Goal: Understand process/instructions: Learn how to perform a task or action

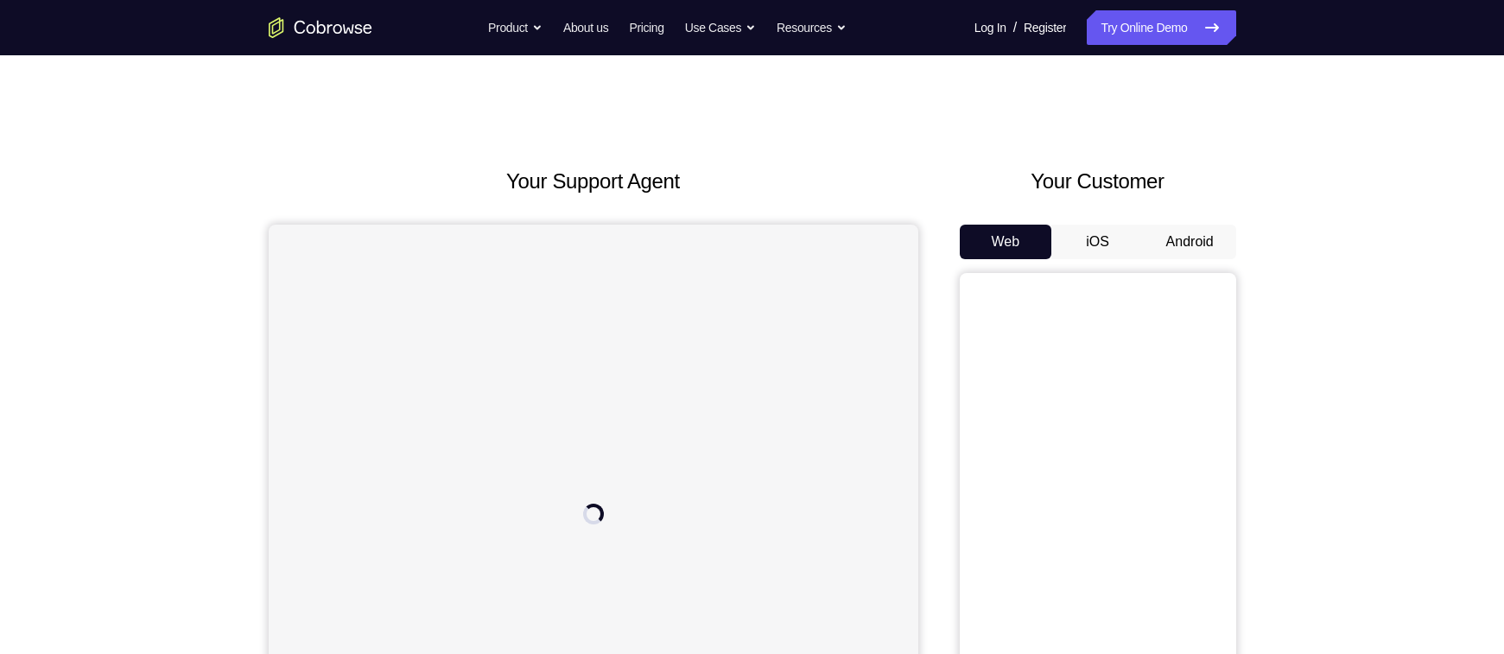
click at [1182, 236] on button "Android" at bounding box center [1189, 242] width 92 height 35
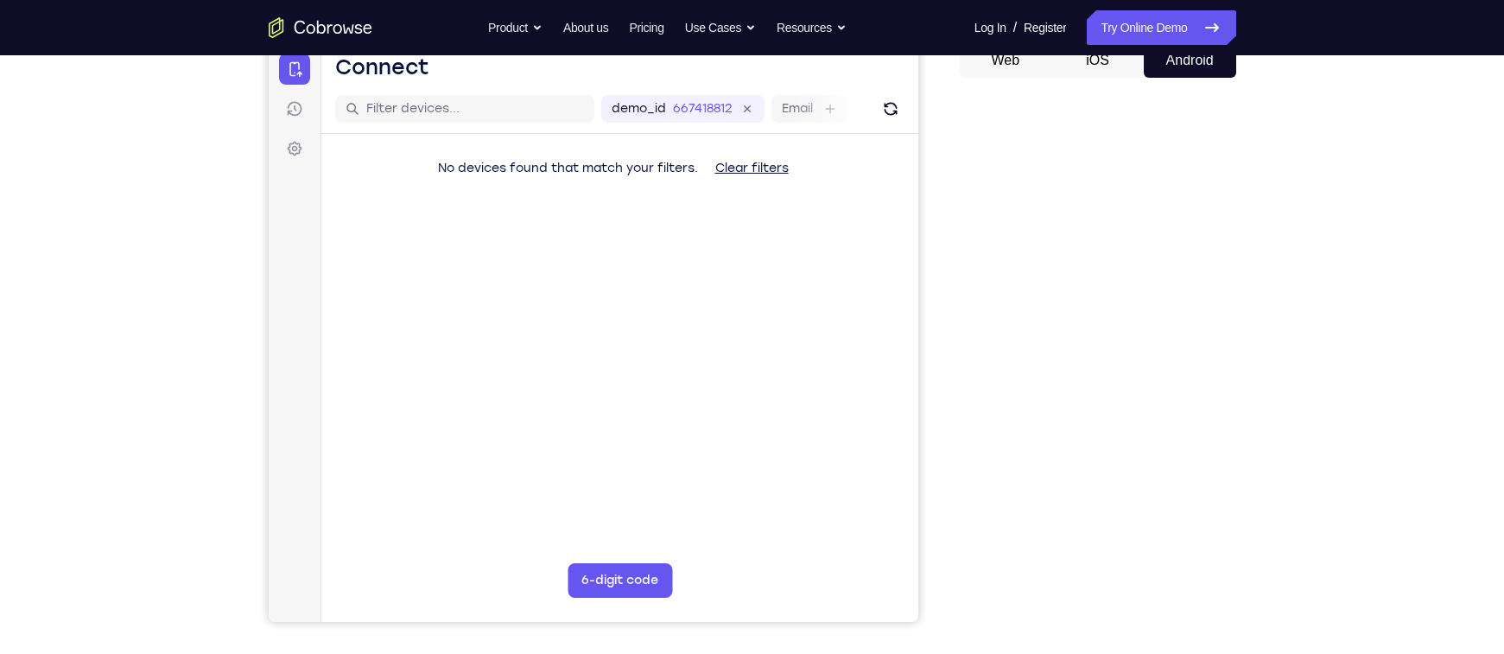
scroll to position [183, 0]
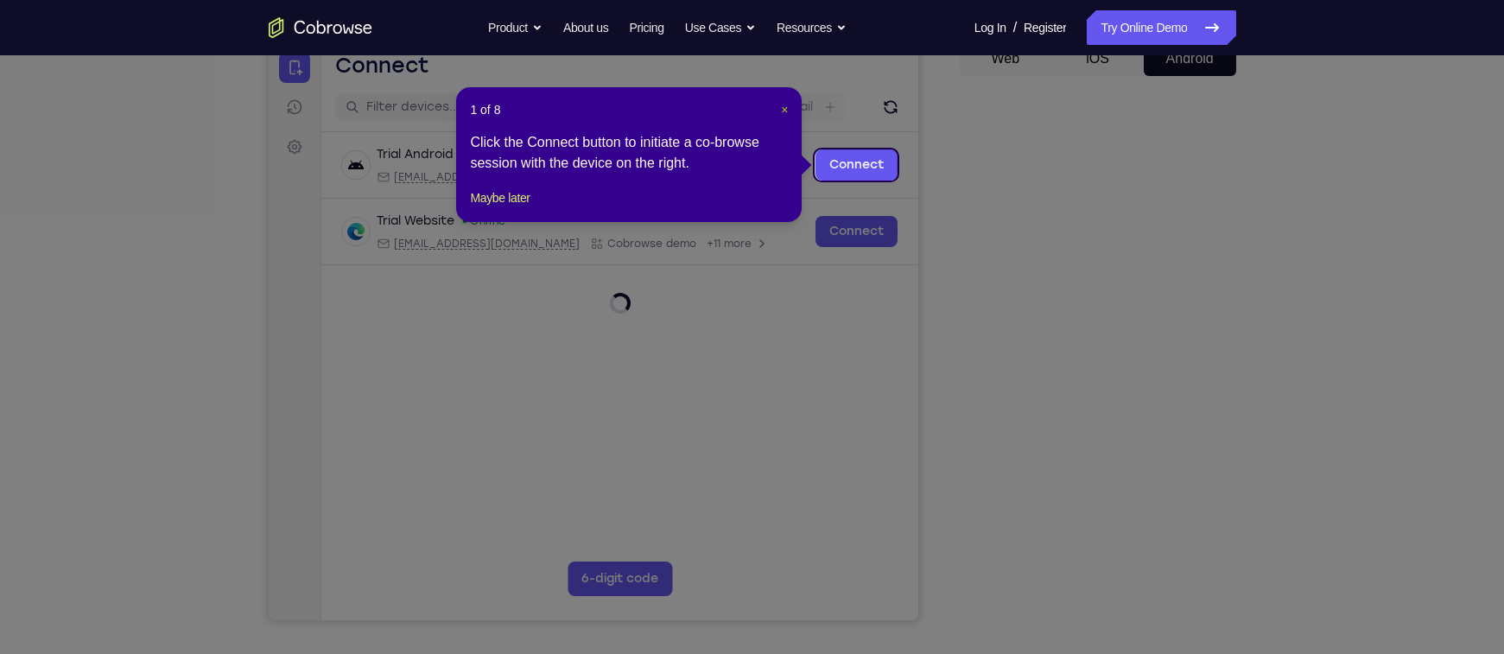
click at [781, 105] on span "×" at bounding box center [784, 110] width 7 height 14
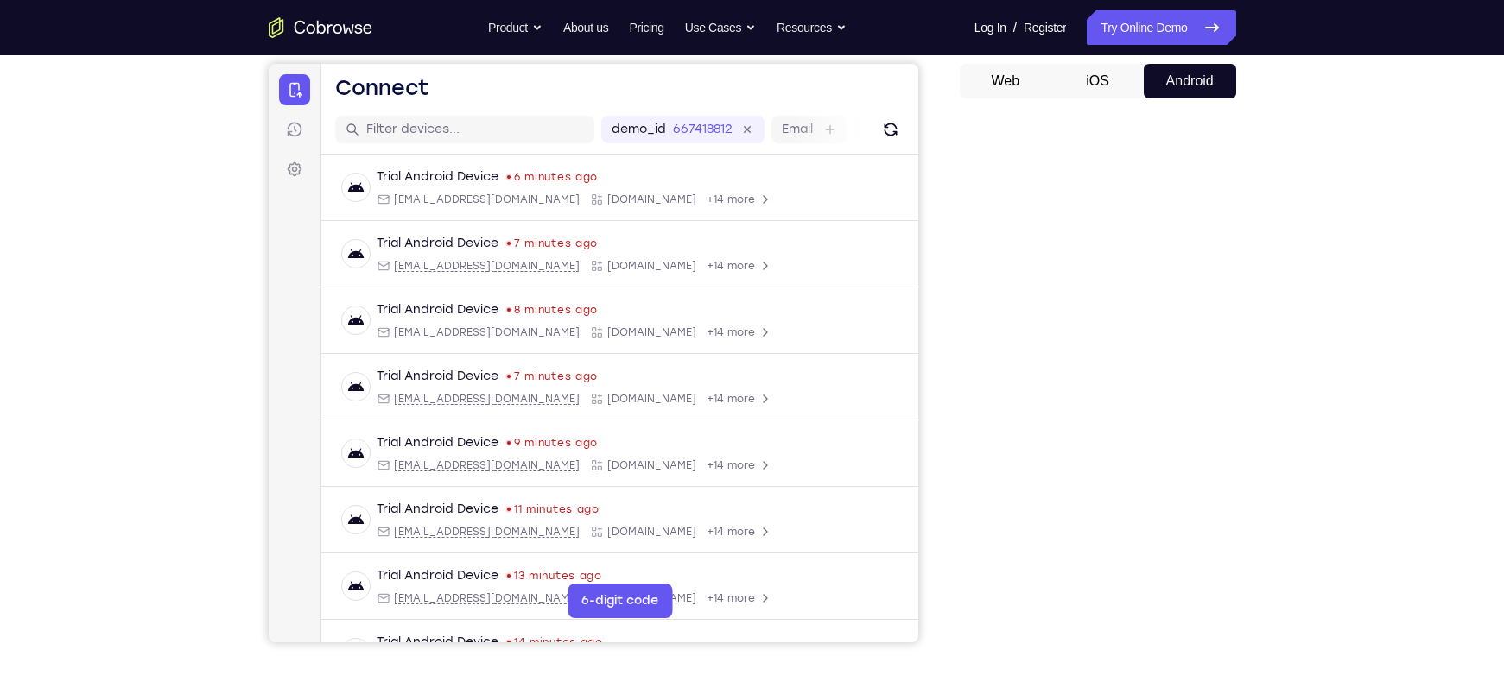
scroll to position [153, 0]
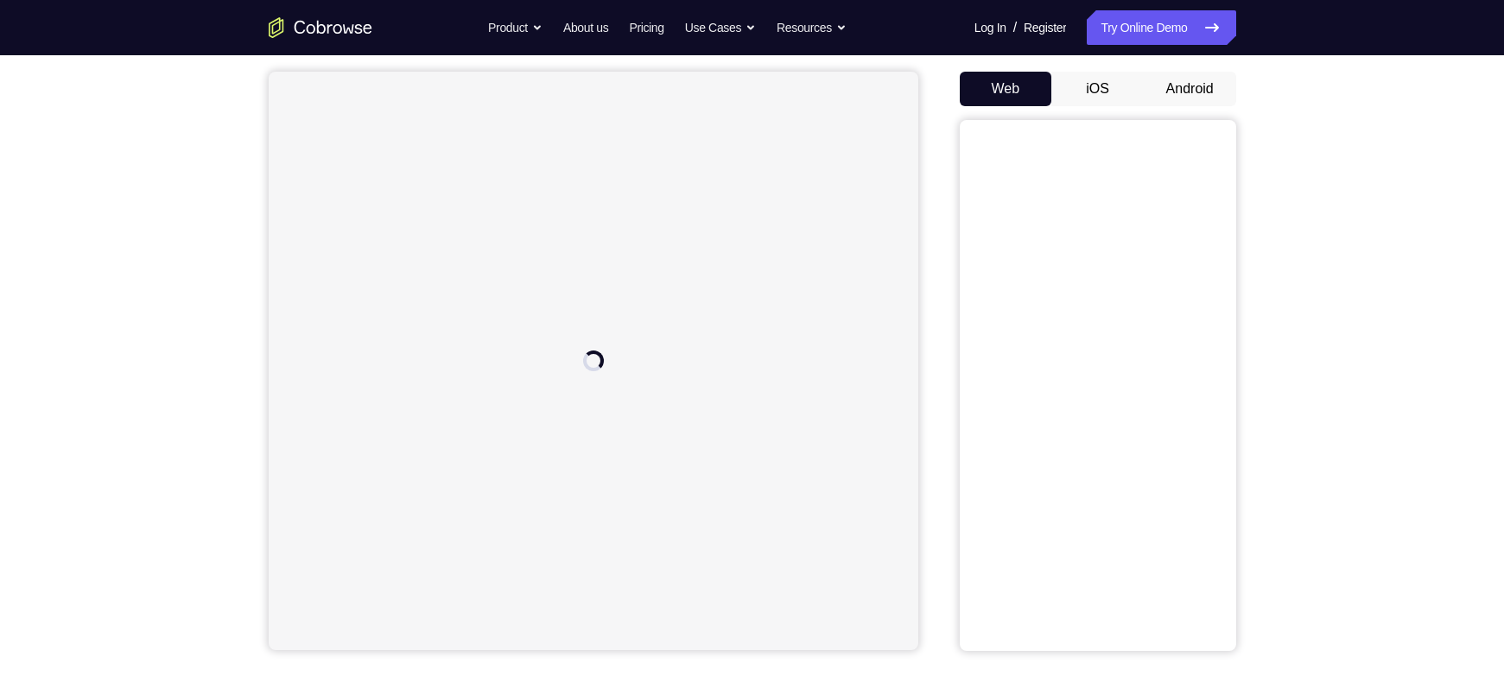
click at [1212, 100] on button "Android" at bounding box center [1189, 89] width 92 height 35
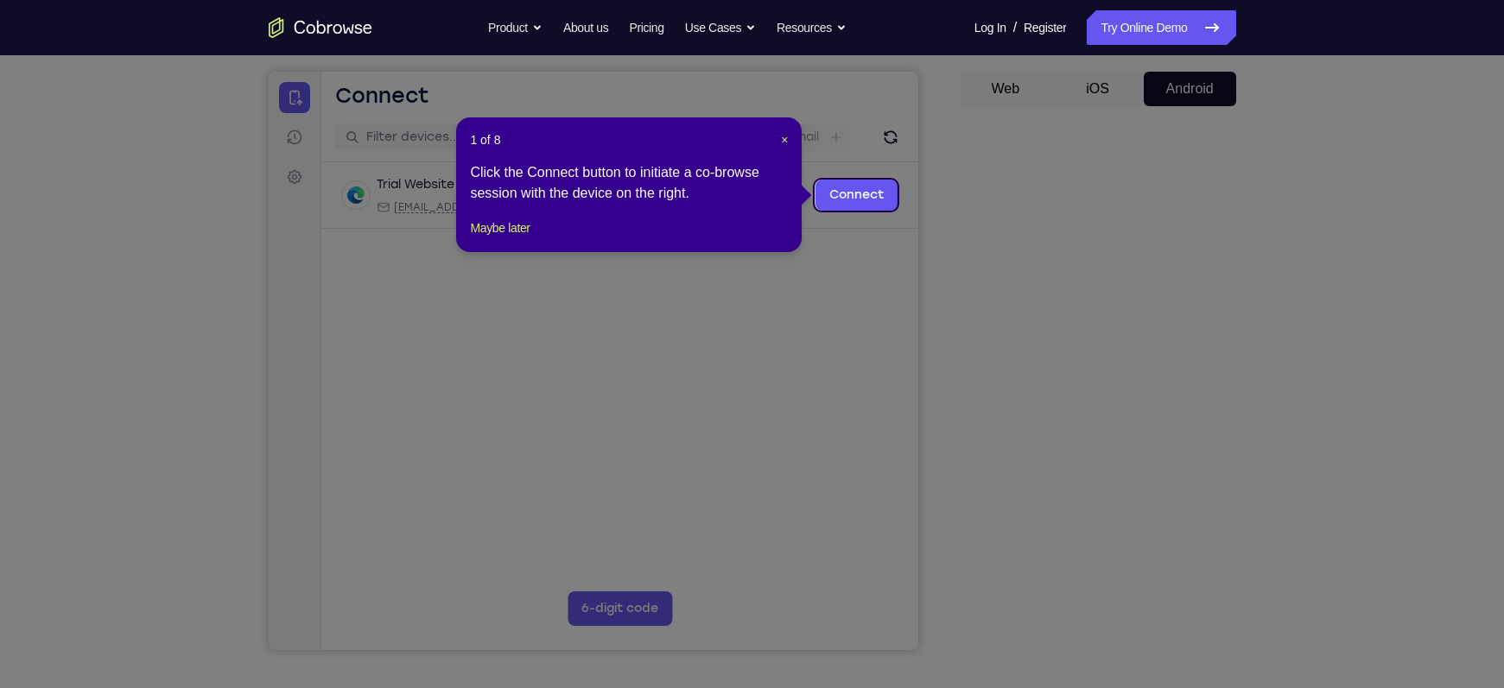
click at [777, 141] on header "1 of 8 ×" at bounding box center [629, 139] width 318 height 17
drag, startPoint x: 525, startPoint y: 245, endPoint x: 635, endPoint y: 258, distance: 110.4
click at [525, 238] on button "Maybe later" at bounding box center [500, 228] width 60 height 21
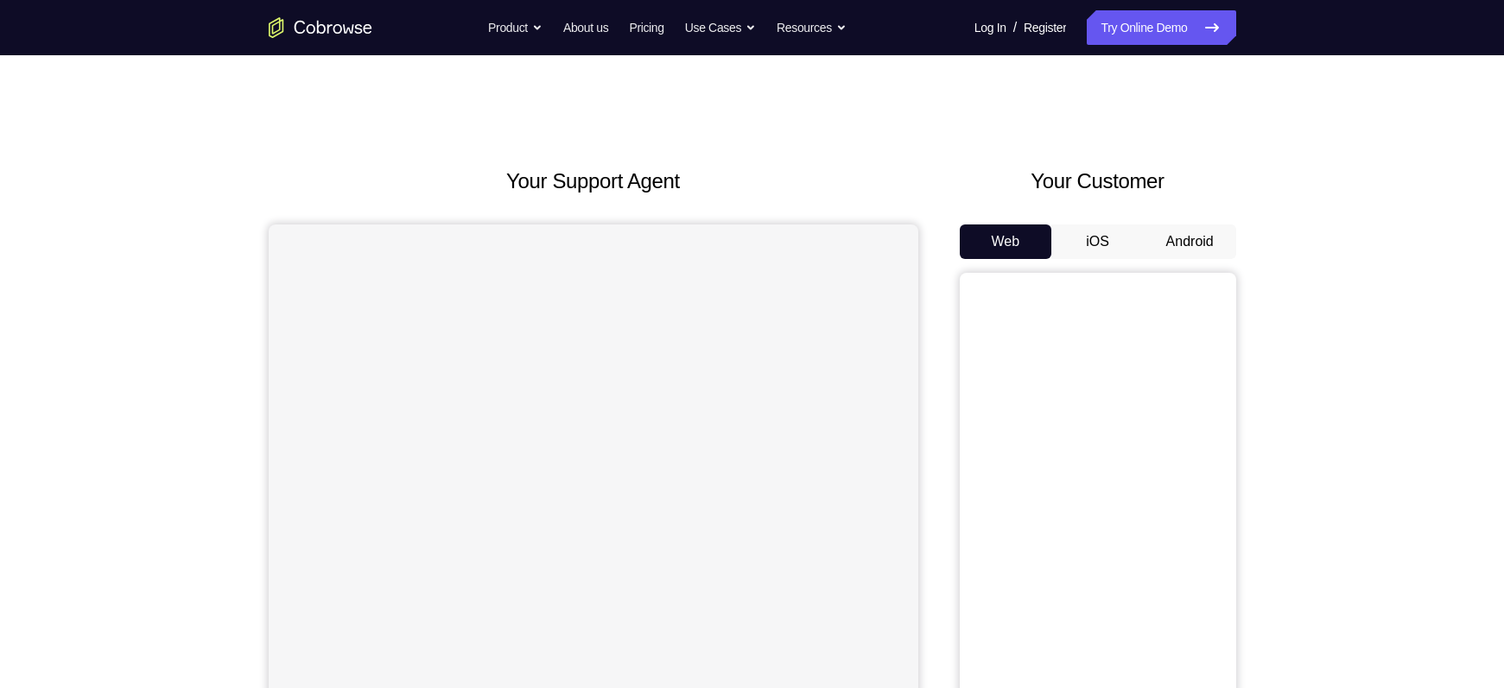
click at [1162, 258] on button "Android" at bounding box center [1189, 242] width 92 height 35
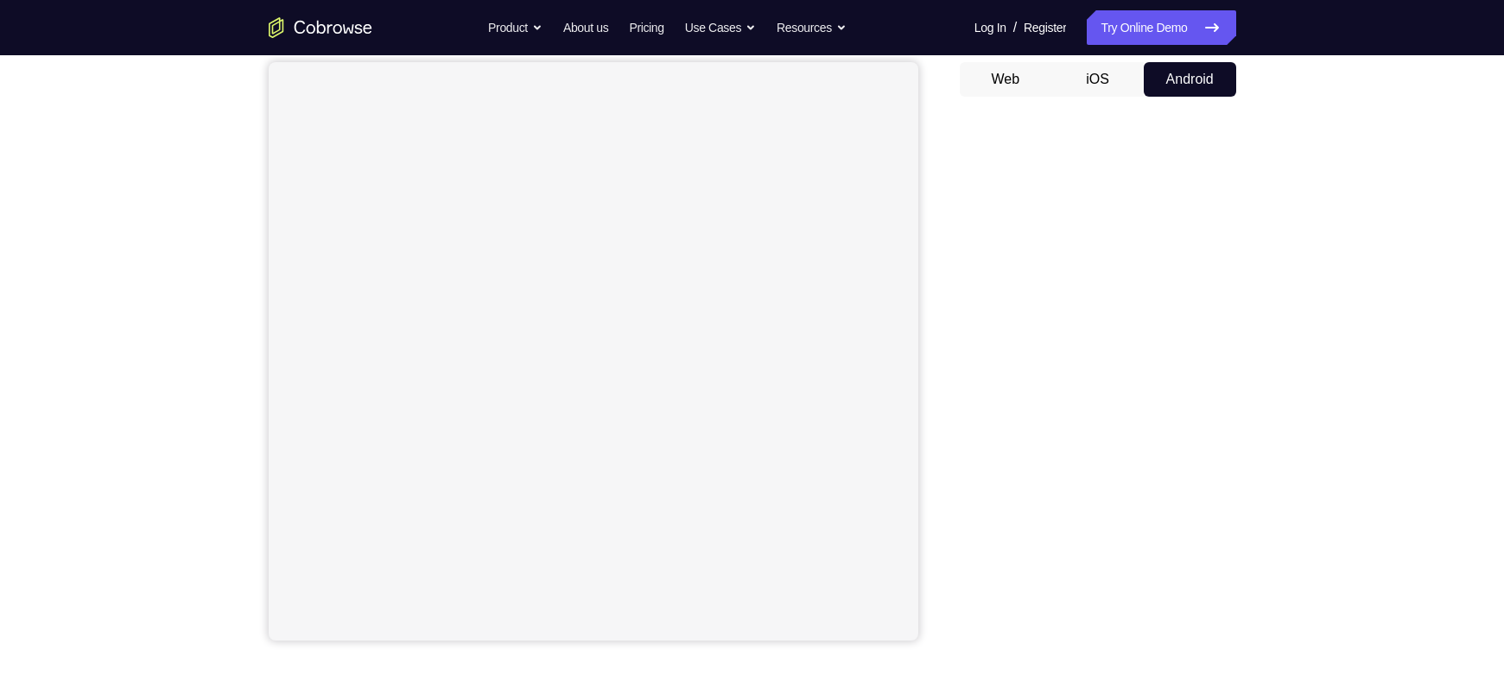
scroll to position [168, 0]
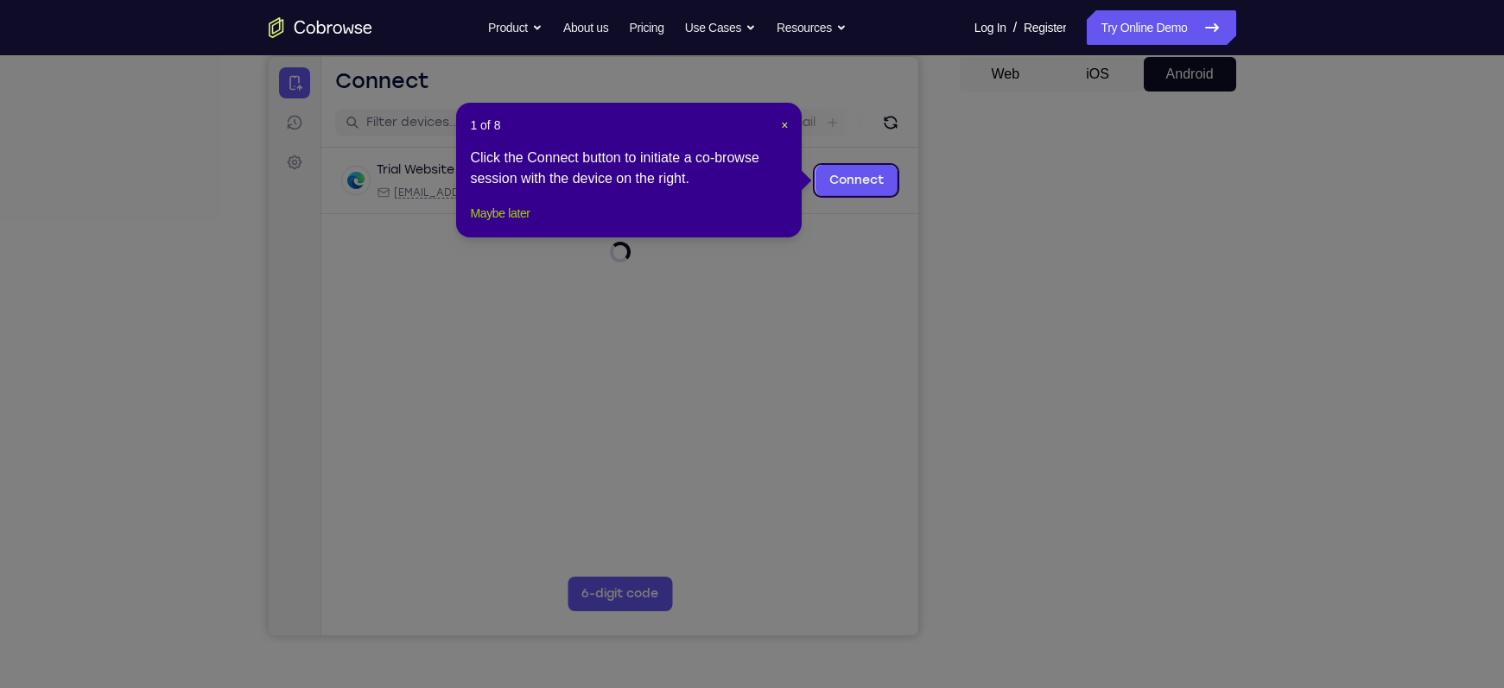
drag, startPoint x: 483, startPoint y: 229, endPoint x: 562, endPoint y: 249, distance: 81.9
click at [483, 224] on button "Maybe later" at bounding box center [500, 213] width 60 height 21
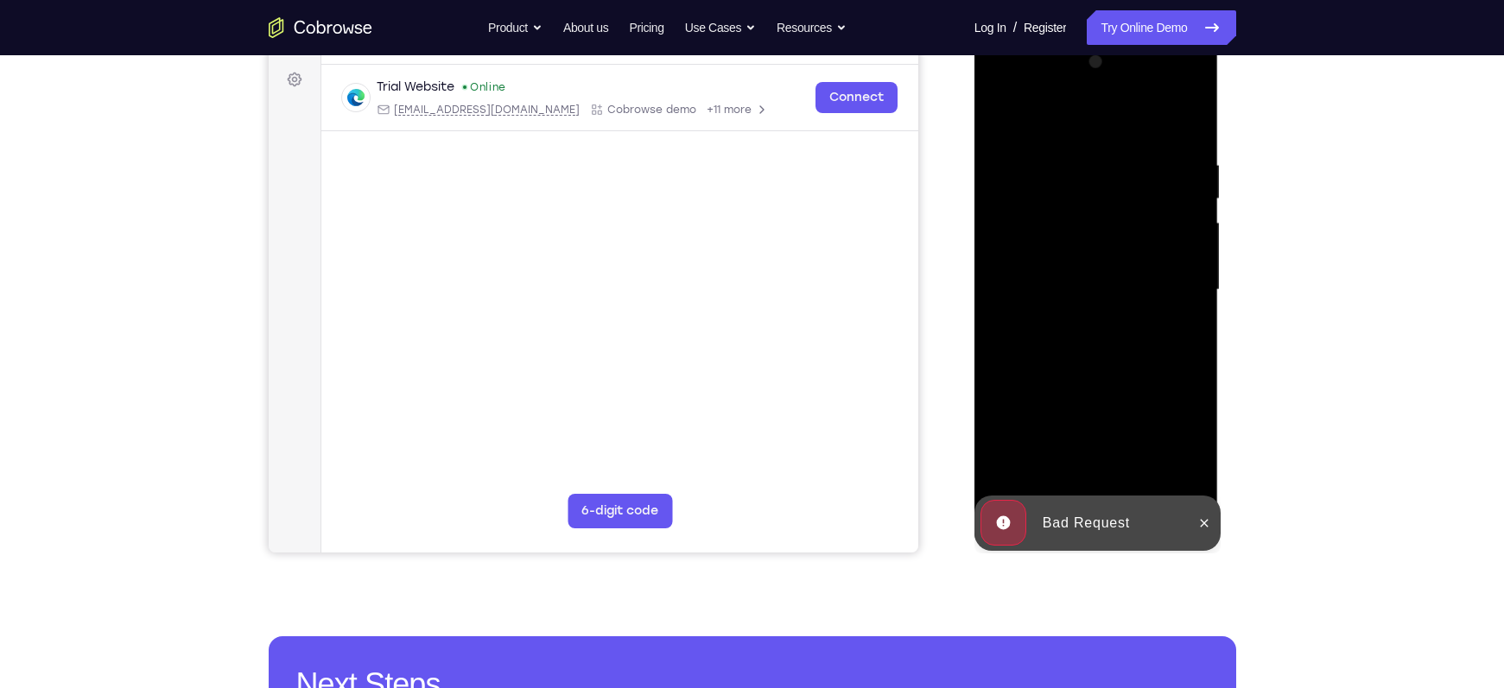
scroll to position [254, 0]
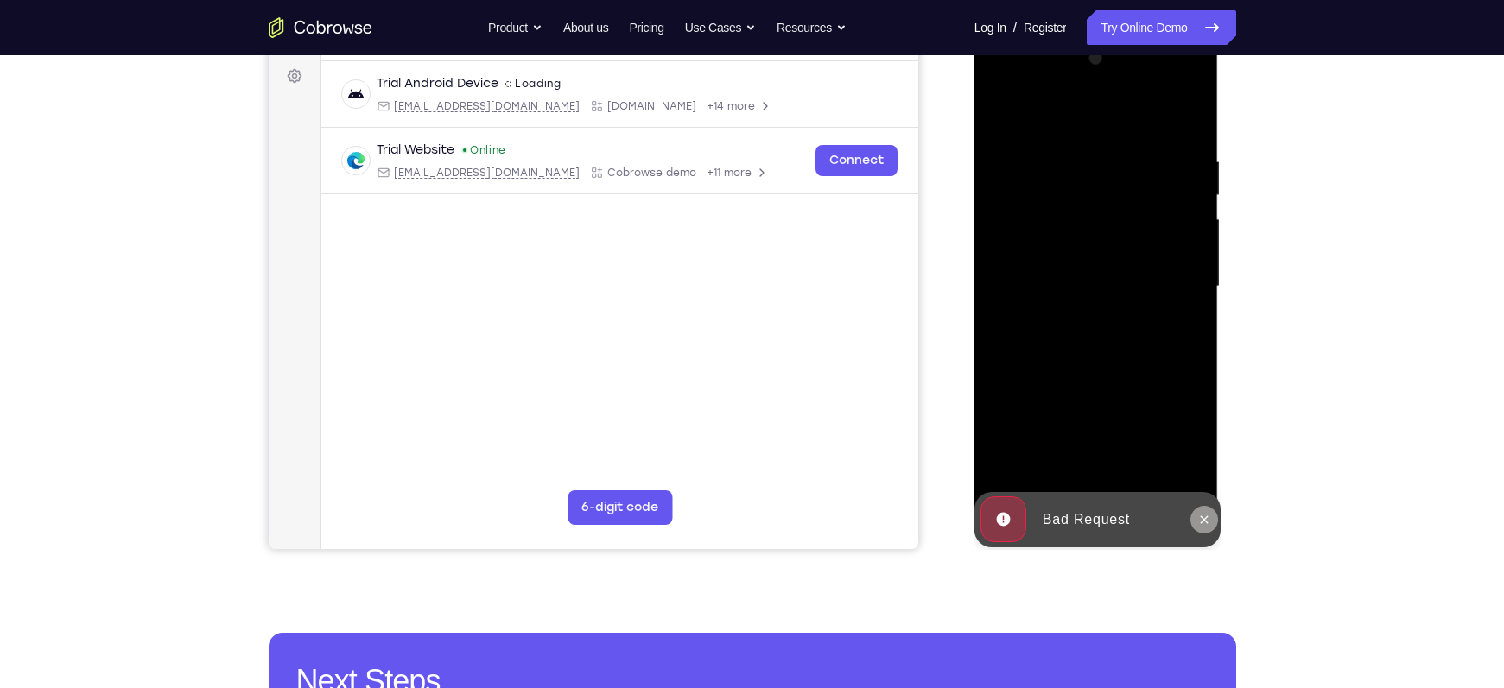
click at [1201, 519] on icon at bounding box center [1204, 520] width 14 height 14
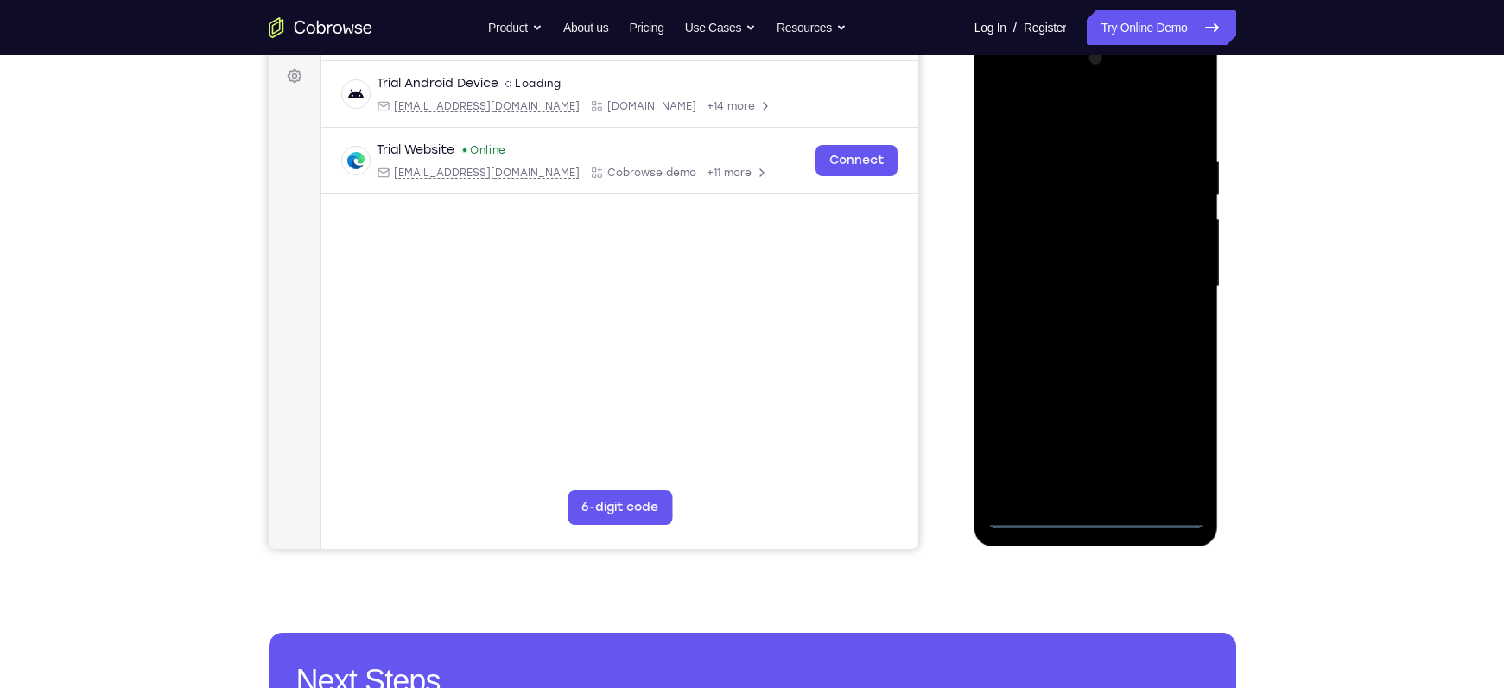
click at [1094, 514] on div at bounding box center [1096, 287] width 218 height 484
click at [1169, 440] on div at bounding box center [1096, 287] width 218 height 484
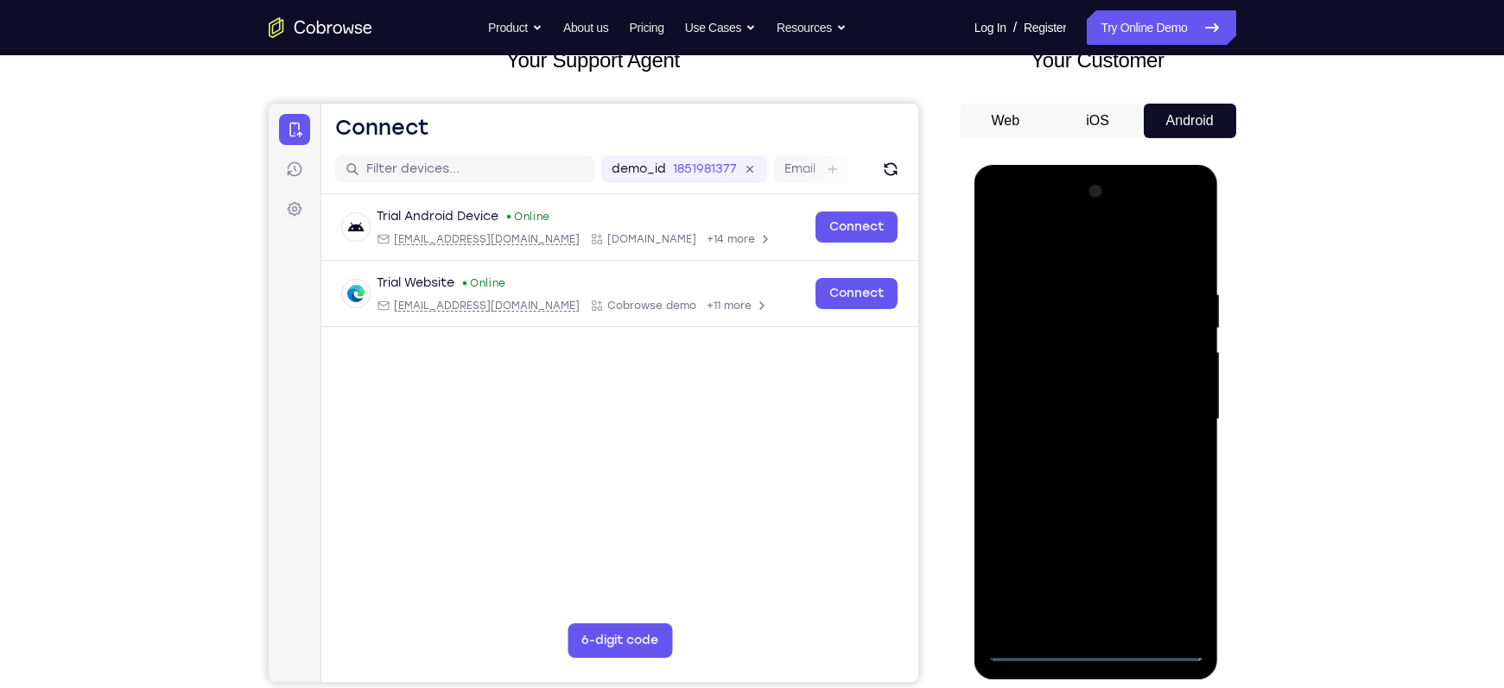
click at [1055, 244] on div at bounding box center [1096, 420] width 218 height 484
click at [1169, 410] on div at bounding box center [1096, 420] width 218 height 484
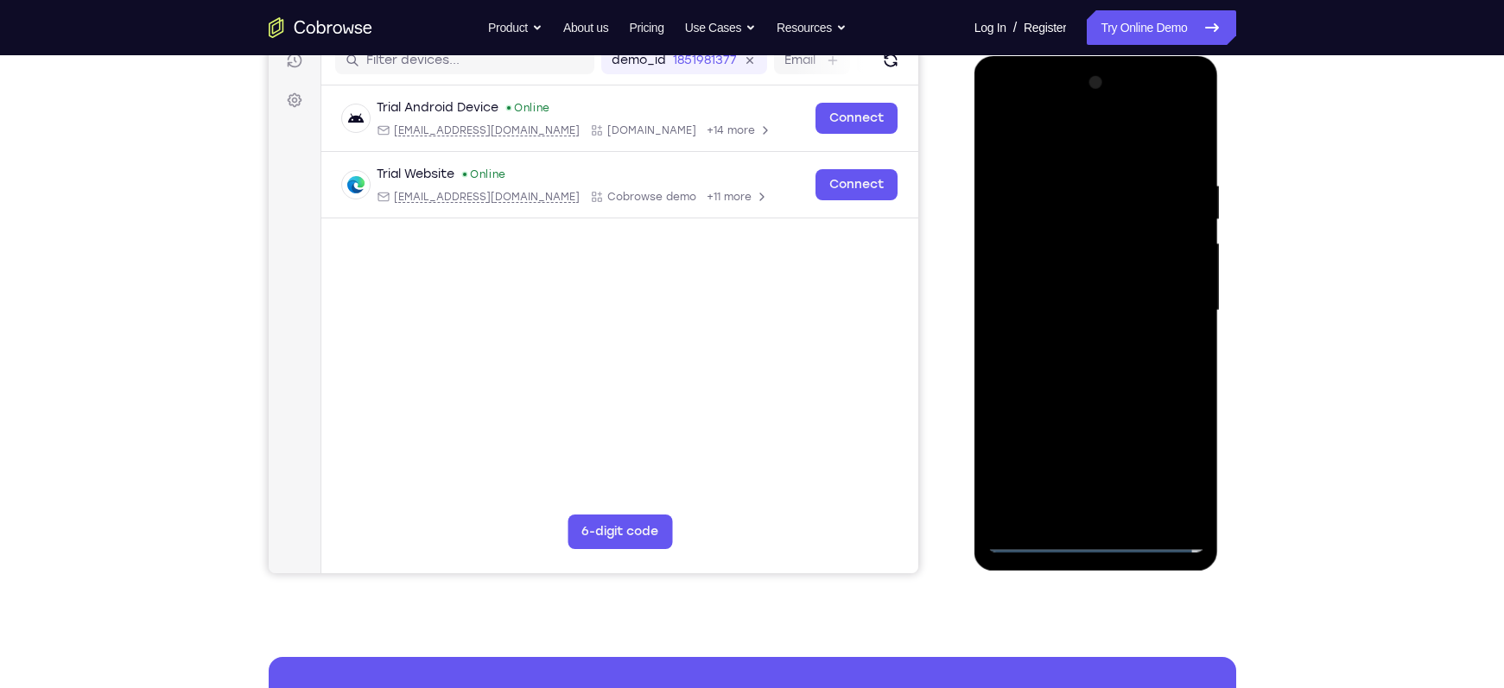
scroll to position [231, 0]
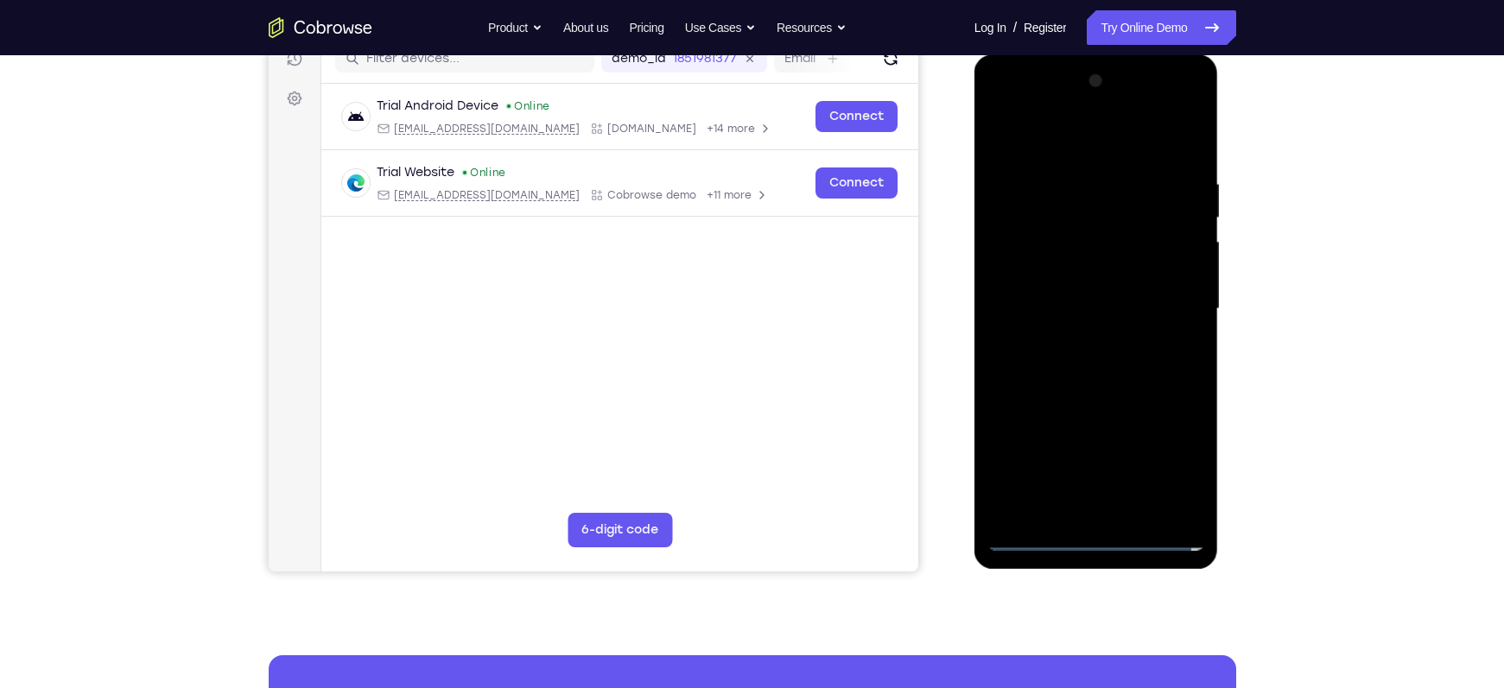
click at [1116, 512] on div at bounding box center [1096, 309] width 218 height 484
click at [1062, 298] on div at bounding box center [1096, 309] width 218 height 484
click at [1014, 239] on div at bounding box center [1096, 309] width 218 height 484
click at [1012, 240] on div at bounding box center [1096, 309] width 218 height 484
click at [1013, 240] on div at bounding box center [1096, 309] width 218 height 484
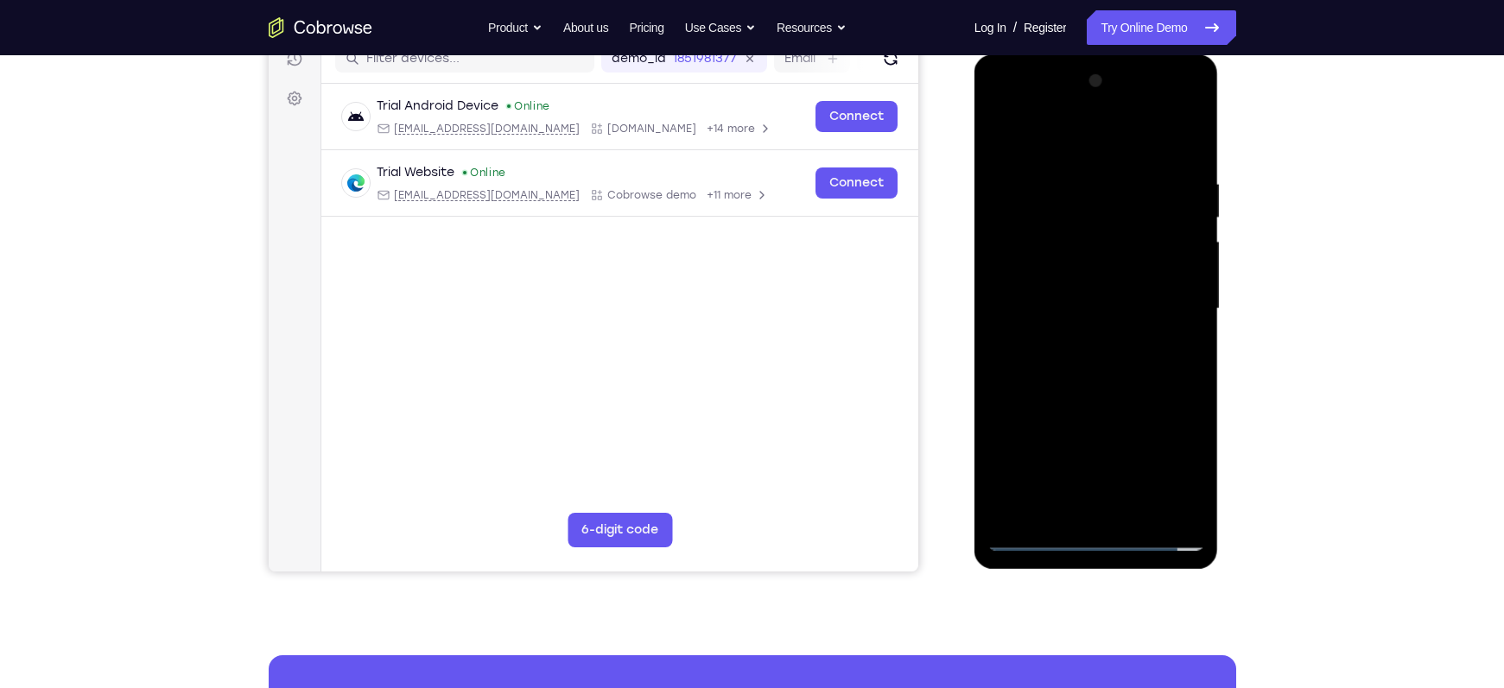
click at [1013, 243] on div at bounding box center [1096, 309] width 218 height 484
click at [1185, 233] on div at bounding box center [1096, 309] width 218 height 484
click at [1038, 275] on div at bounding box center [1096, 309] width 218 height 484
click at [1061, 242] on div at bounding box center [1096, 309] width 218 height 484
click at [1042, 238] on div at bounding box center [1096, 309] width 218 height 484
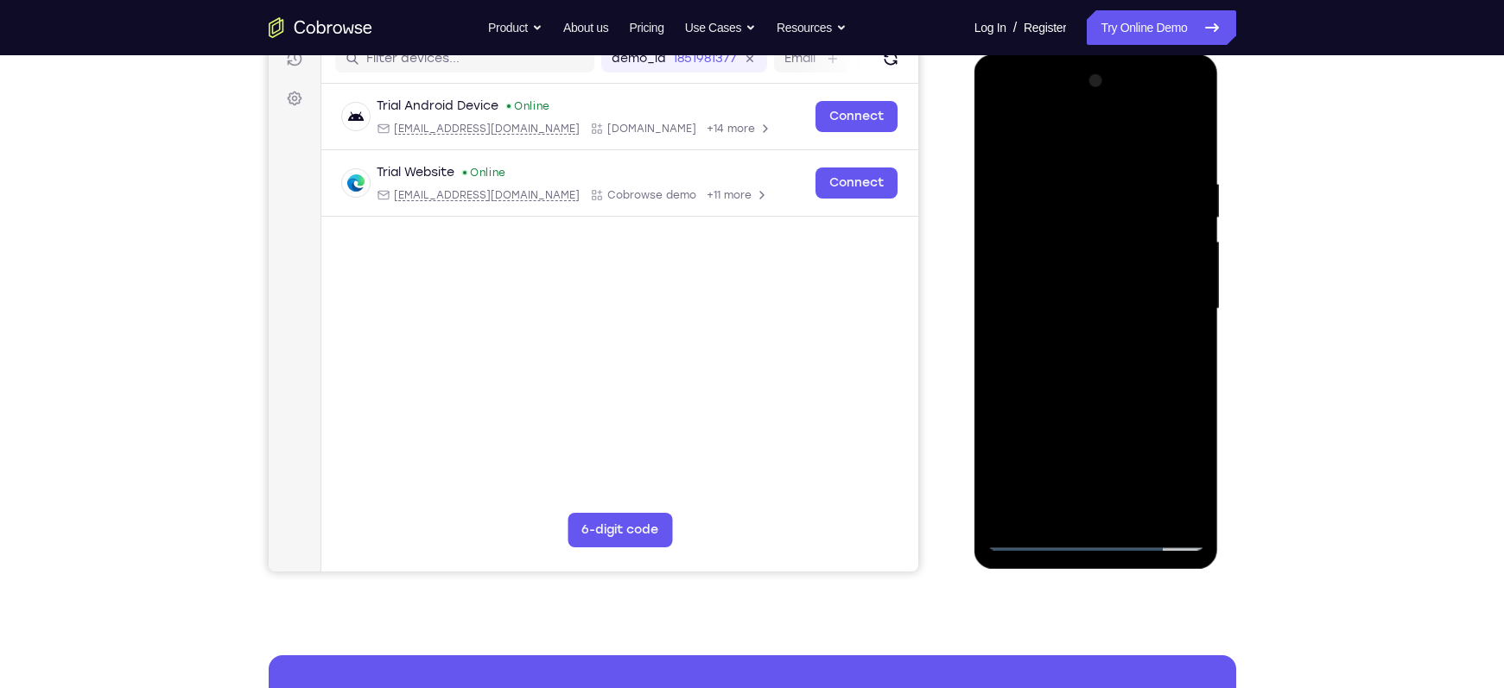
click at [1042, 238] on div at bounding box center [1096, 309] width 218 height 484
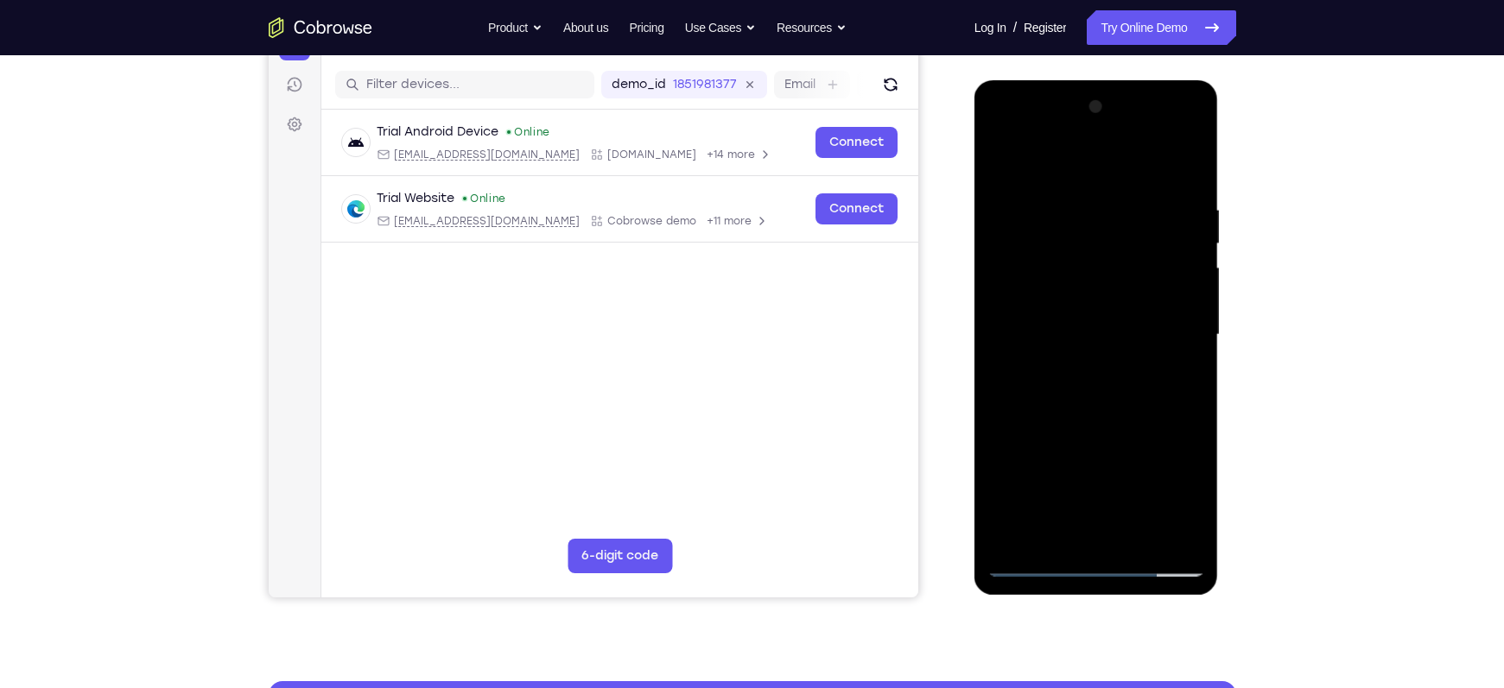
click at [1178, 263] on div at bounding box center [1096, 335] width 218 height 484
click at [1108, 306] on div at bounding box center [1096, 335] width 218 height 484
click at [1188, 500] on div at bounding box center [1096, 335] width 218 height 484
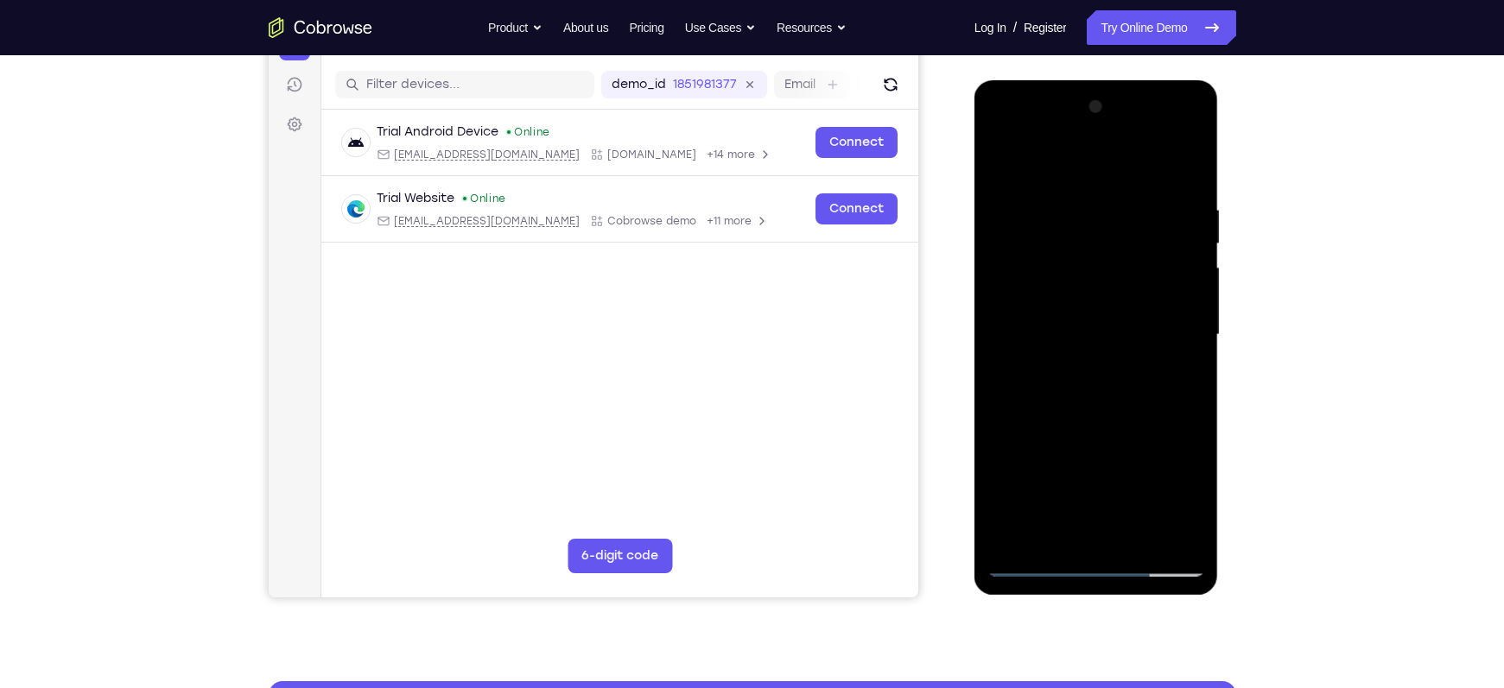
click at [1188, 500] on div at bounding box center [1096, 335] width 218 height 484
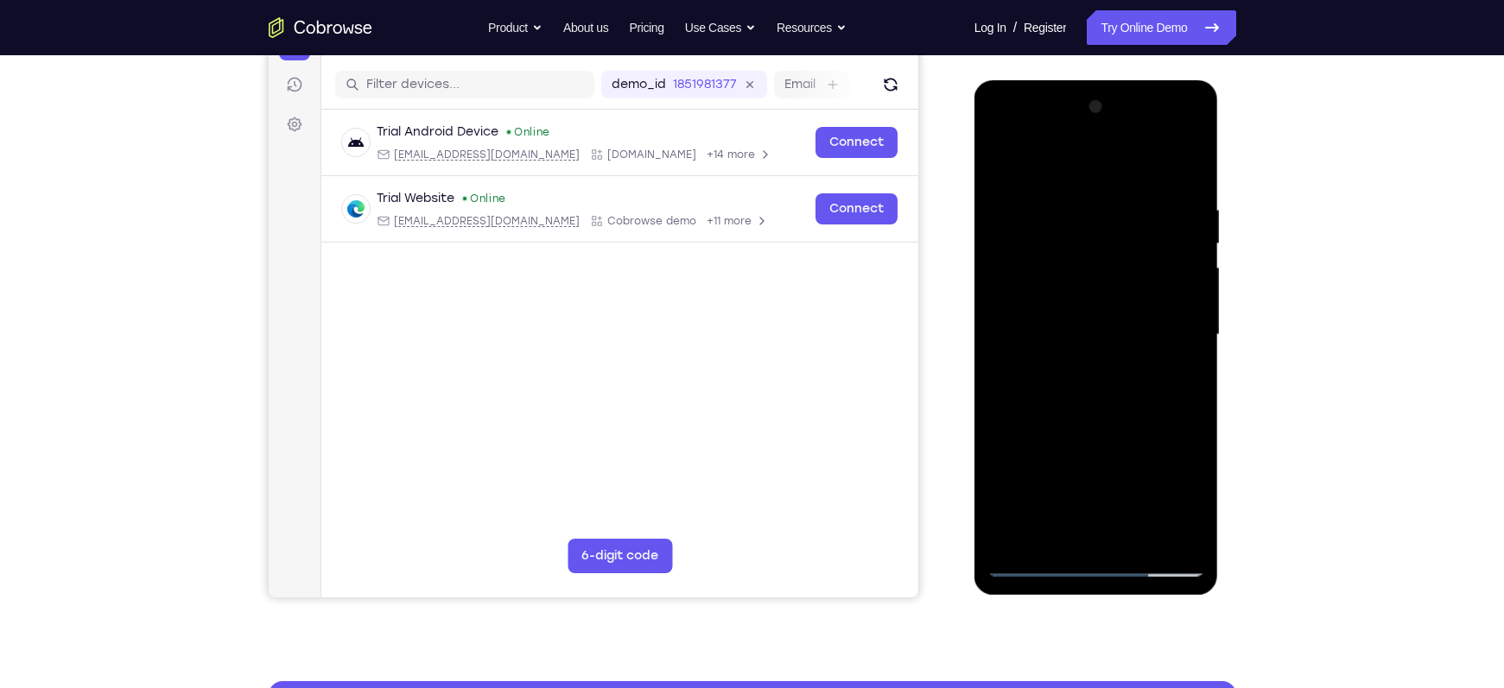
click at [1188, 500] on div at bounding box center [1096, 335] width 218 height 484
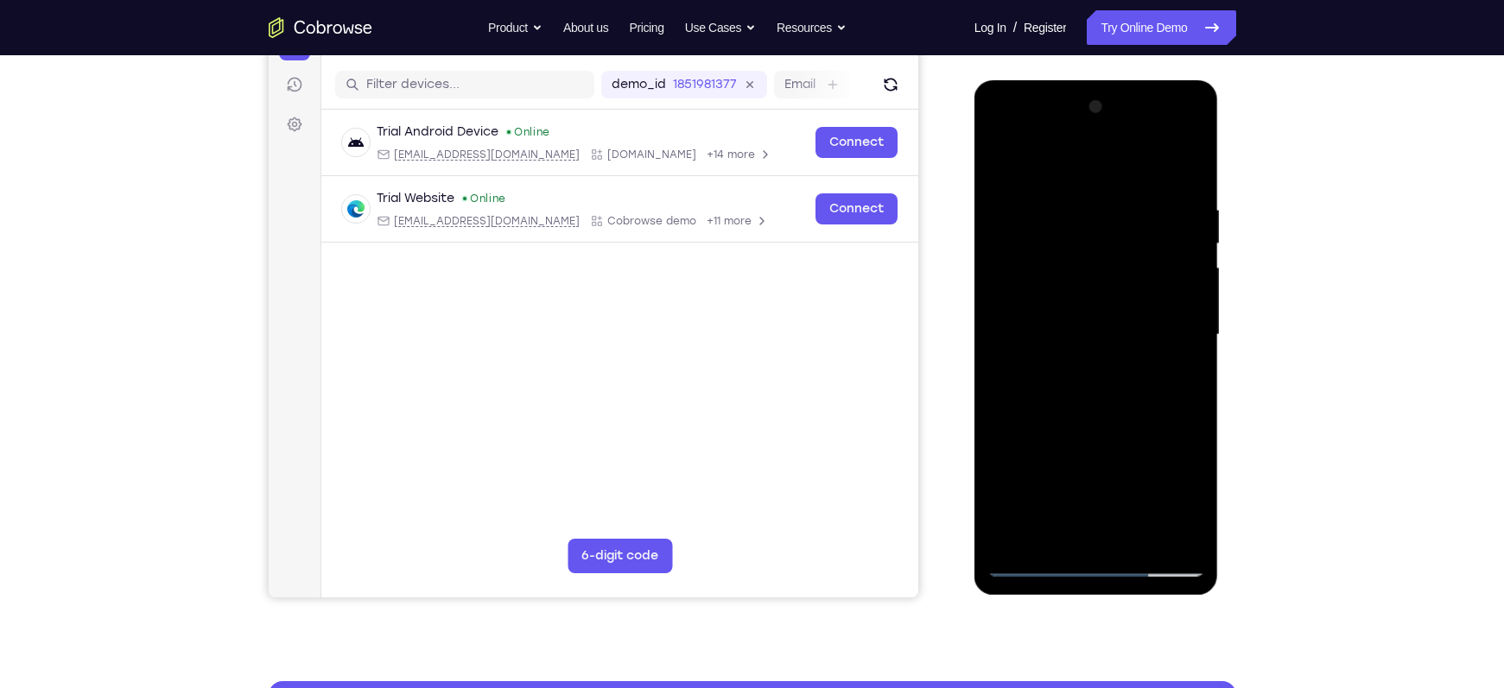
click at [1188, 500] on div at bounding box center [1096, 335] width 218 height 484
click at [1033, 343] on div at bounding box center [1096, 335] width 218 height 484
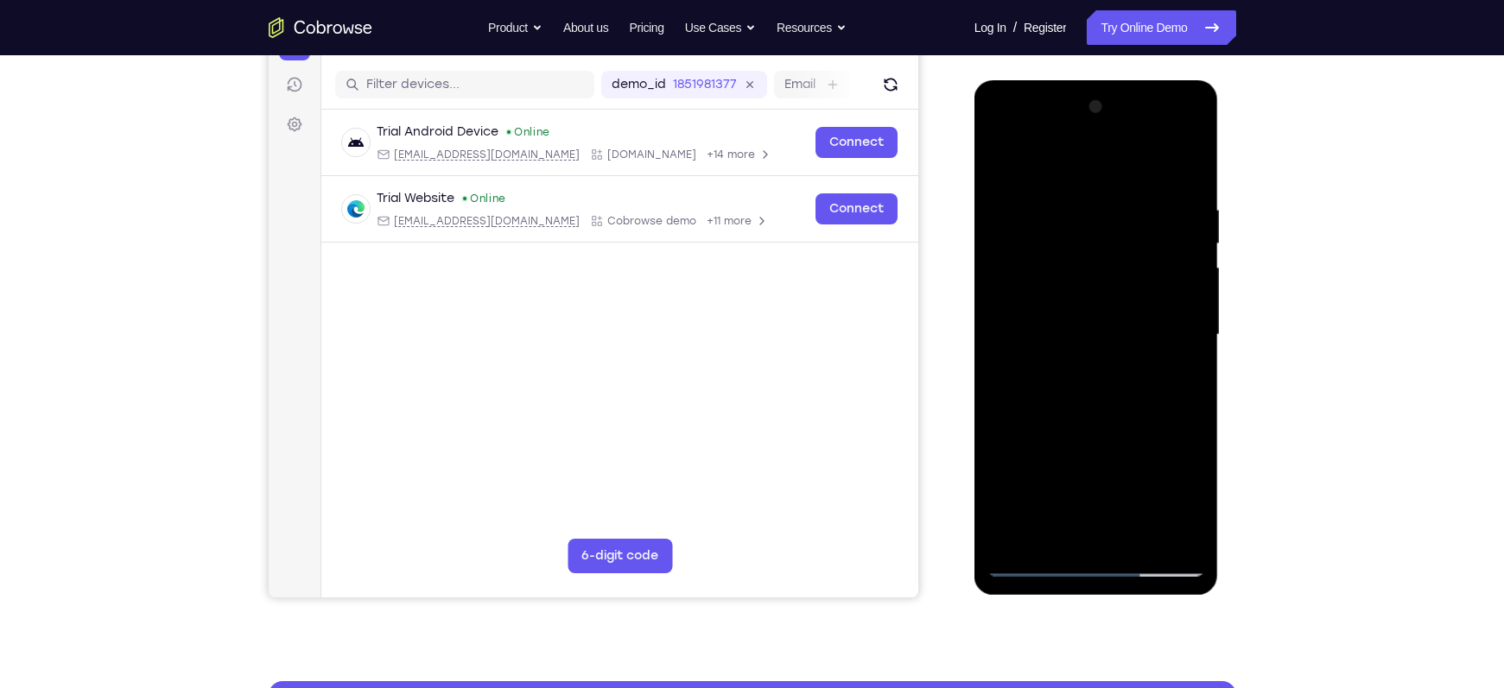
click at [1081, 389] on div at bounding box center [1096, 335] width 218 height 484
click at [1058, 333] on div at bounding box center [1096, 335] width 218 height 484
click at [1052, 332] on div at bounding box center [1096, 335] width 218 height 484
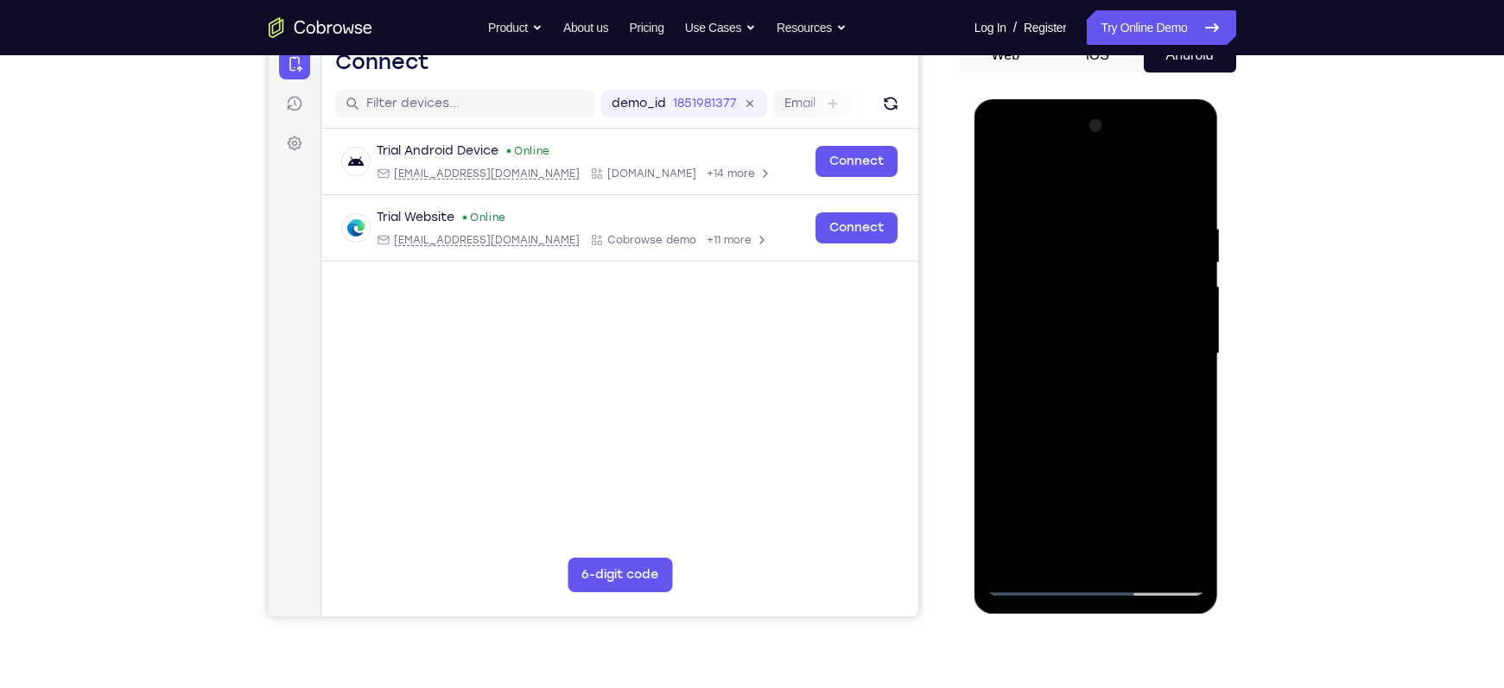
click at [1092, 353] on div at bounding box center [1096, 354] width 218 height 484
click at [1066, 205] on div at bounding box center [1096, 354] width 218 height 484
click at [1097, 421] on div at bounding box center [1096, 354] width 218 height 484
drag, startPoint x: 1052, startPoint y: 197, endPoint x: 998, endPoint y: 126, distance: 88.8
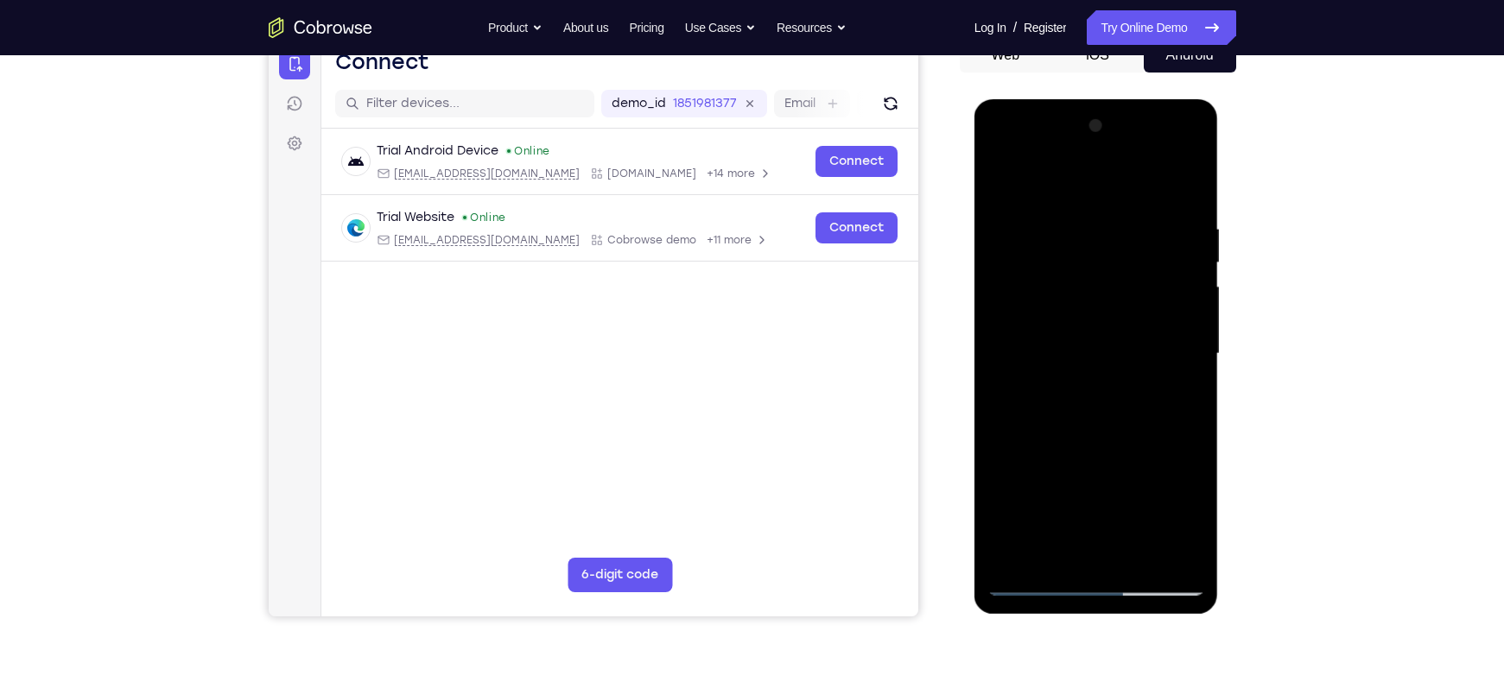
click at [998, 126] on div at bounding box center [1096, 354] width 218 height 484
click at [1187, 202] on div at bounding box center [1096, 354] width 218 height 484
click at [1074, 224] on div at bounding box center [1096, 354] width 218 height 484
click at [1066, 220] on div at bounding box center [1096, 354] width 218 height 484
click at [1079, 226] on div at bounding box center [1096, 354] width 218 height 484
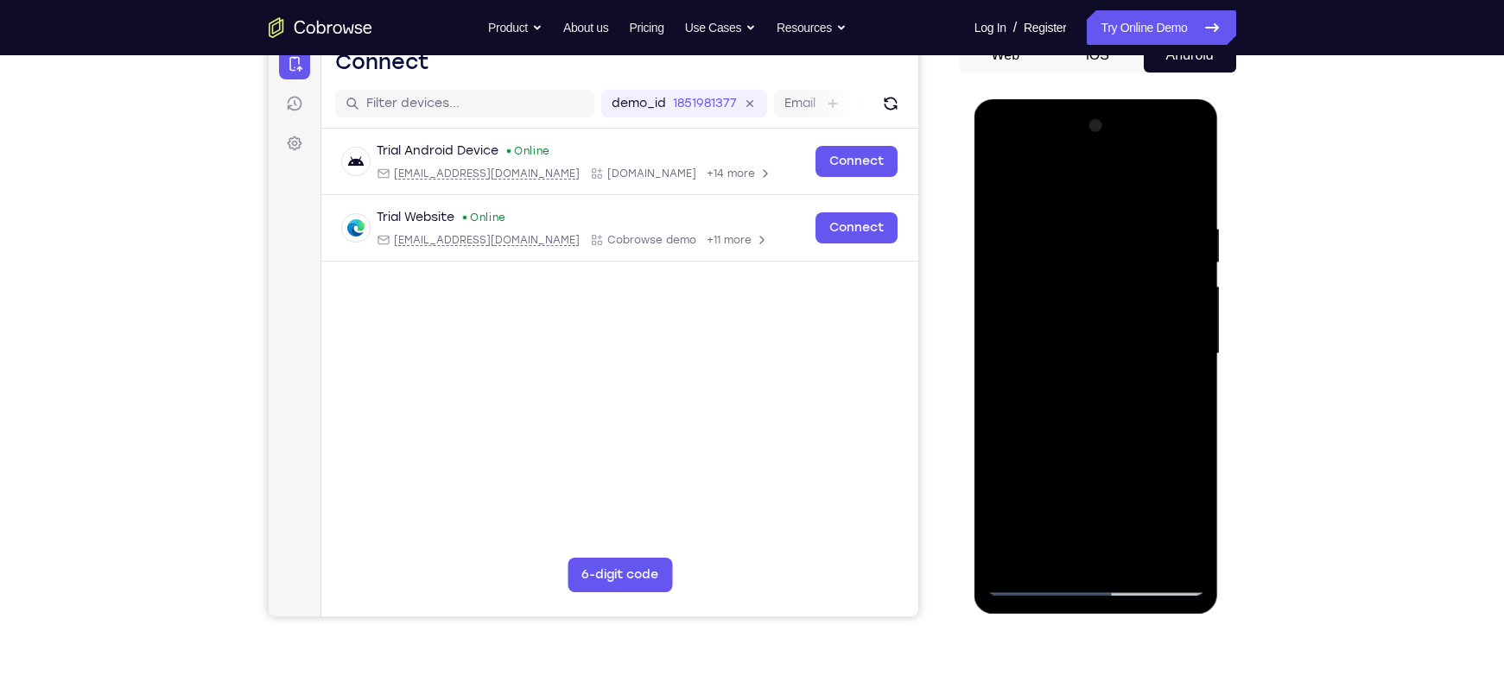
click at [1079, 226] on div at bounding box center [1096, 354] width 218 height 484
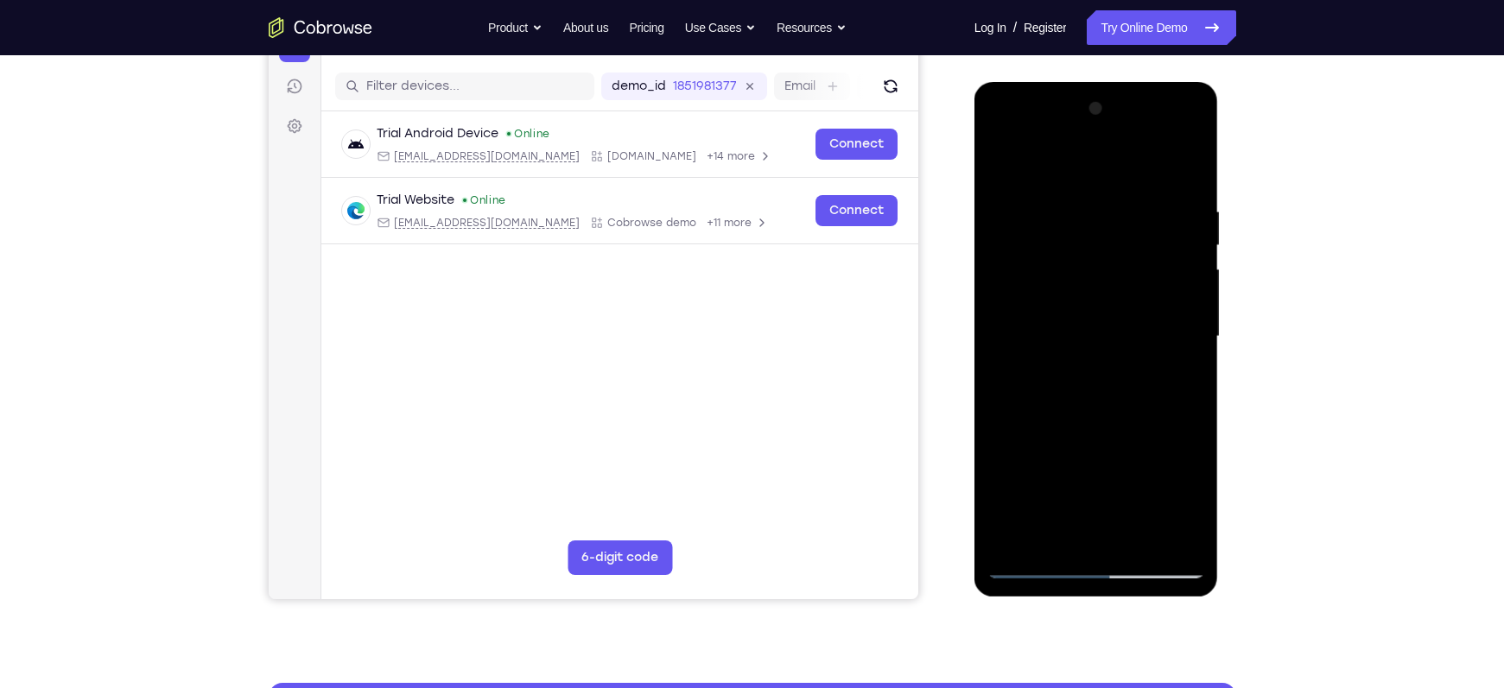
scroll to position [270, 0]
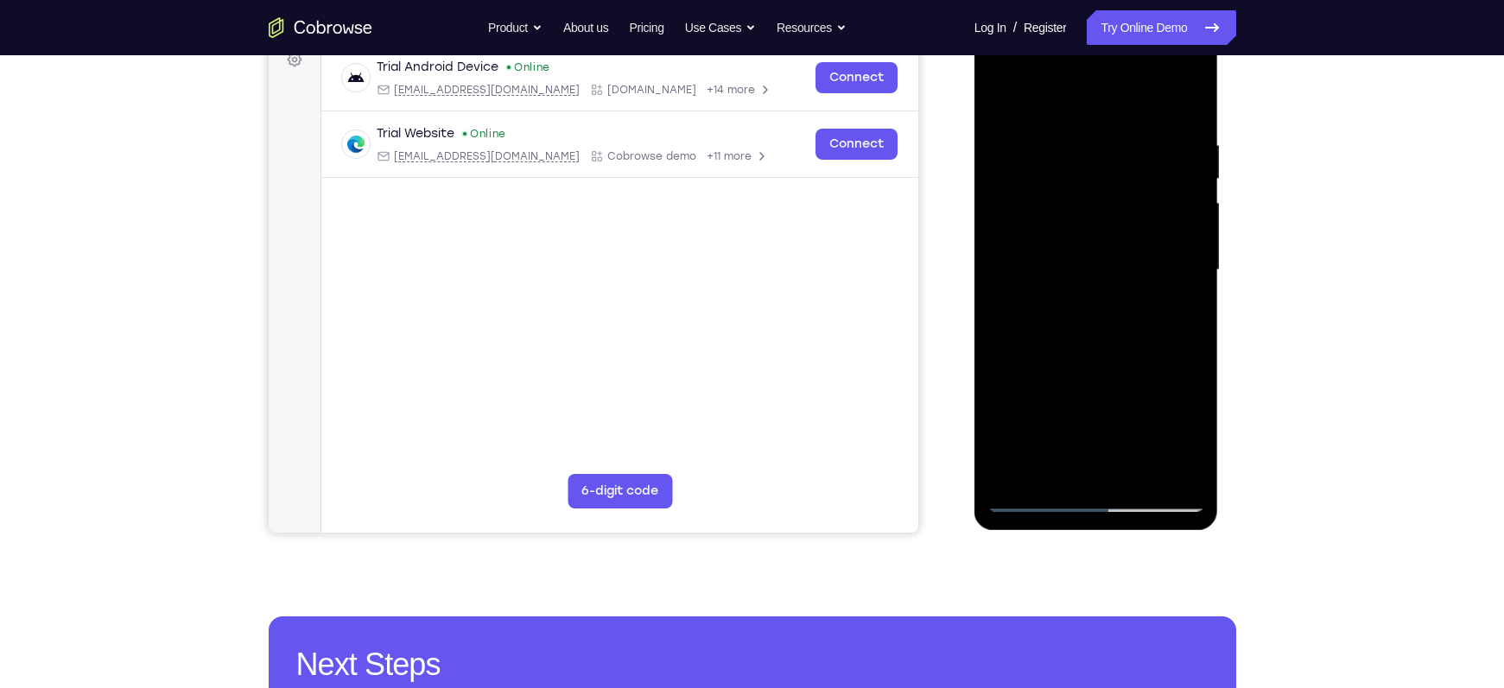
click at [1188, 466] on div at bounding box center [1096, 271] width 218 height 484
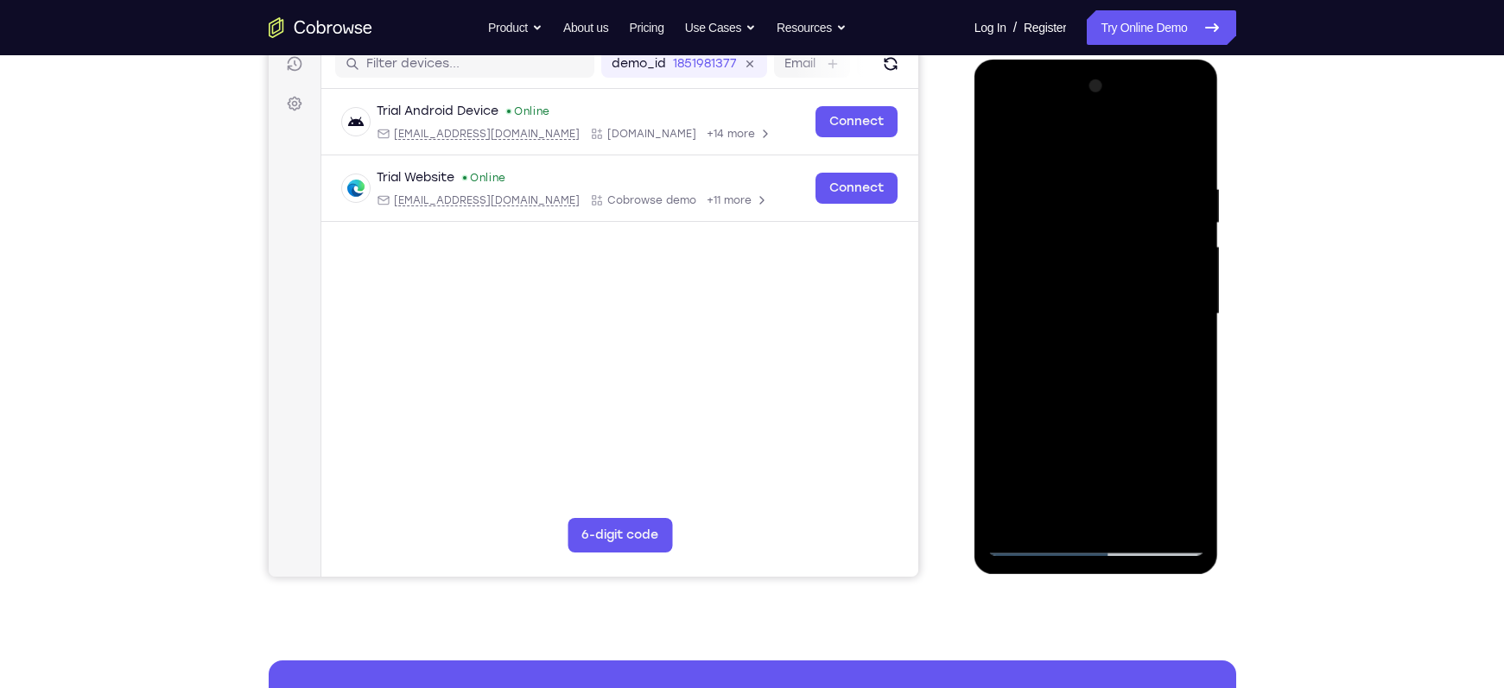
scroll to position [225, 0]
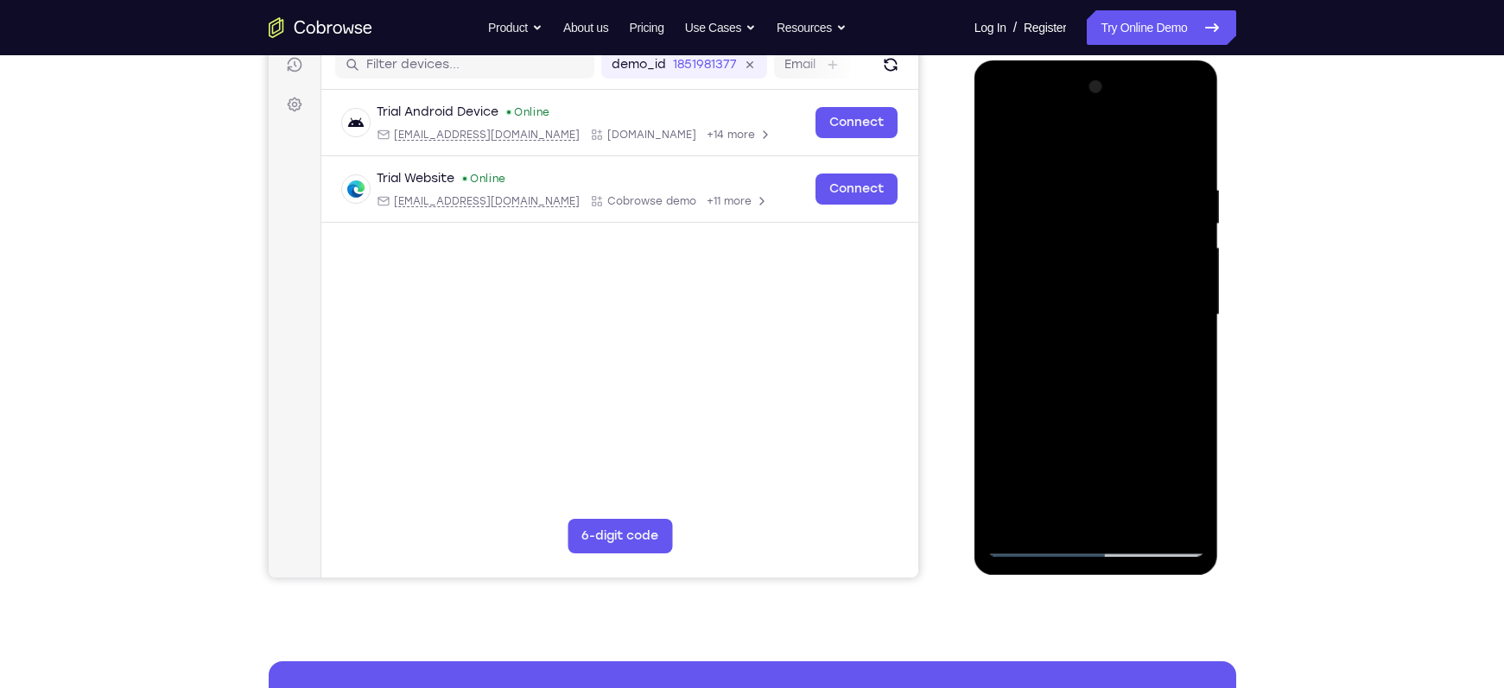
click at [1169, 209] on div at bounding box center [1096, 315] width 218 height 484
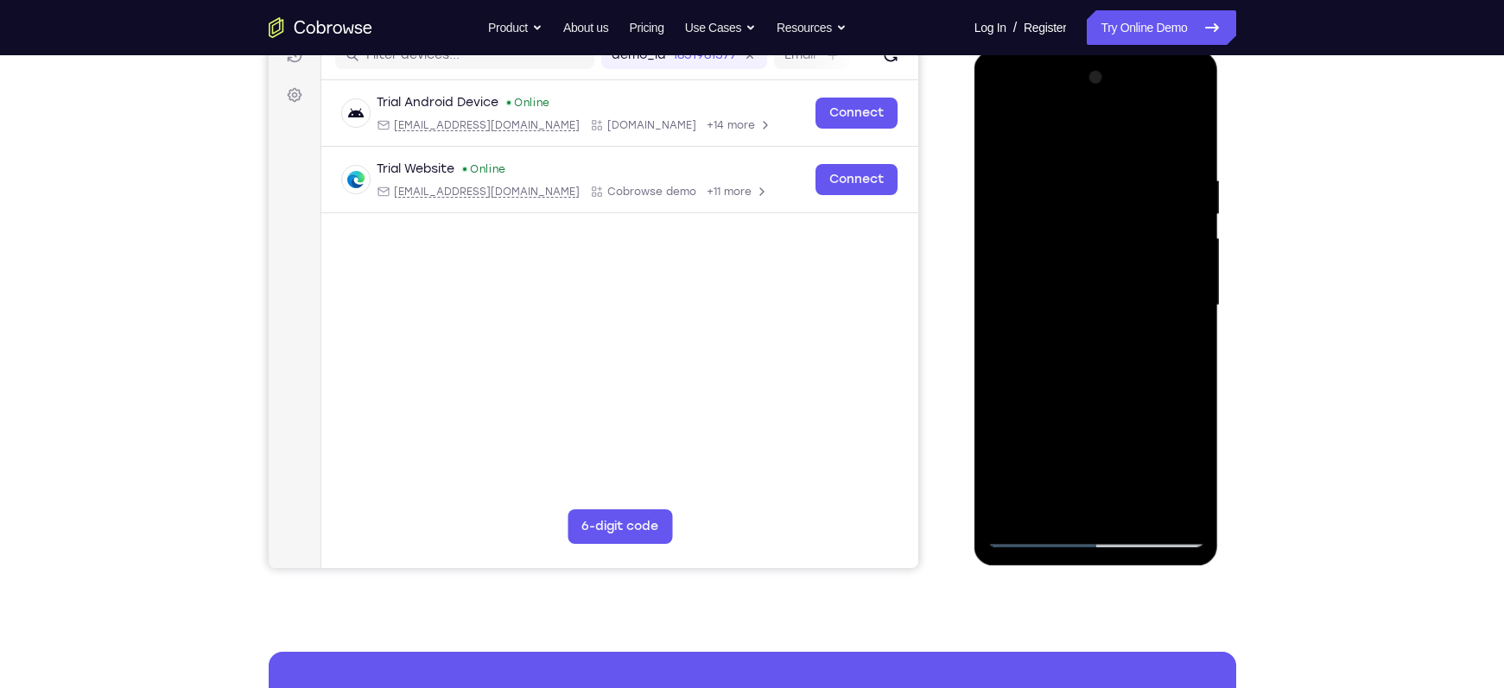
scroll to position [236, 0]
click at [1178, 466] on div at bounding box center [1096, 305] width 218 height 484
click at [1163, 506] on div at bounding box center [1096, 305] width 218 height 484
click at [1162, 423] on div at bounding box center [1096, 305] width 218 height 484
click at [1183, 214] on div at bounding box center [1096, 305] width 218 height 484
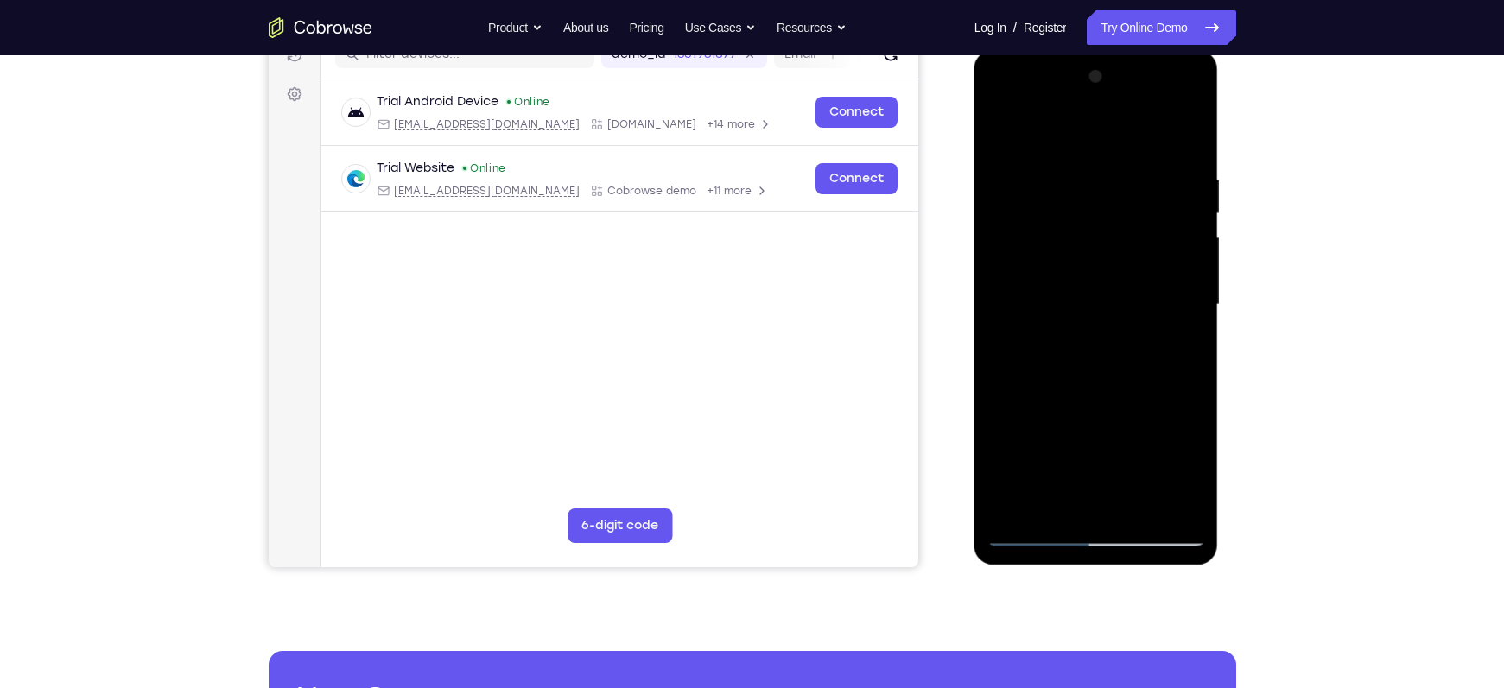
click at [1183, 214] on div at bounding box center [1096, 305] width 218 height 484
click at [1163, 496] on div at bounding box center [1096, 305] width 218 height 484
click at [1003, 418] on div at bounding box center [1096, 305] width 218 height 484
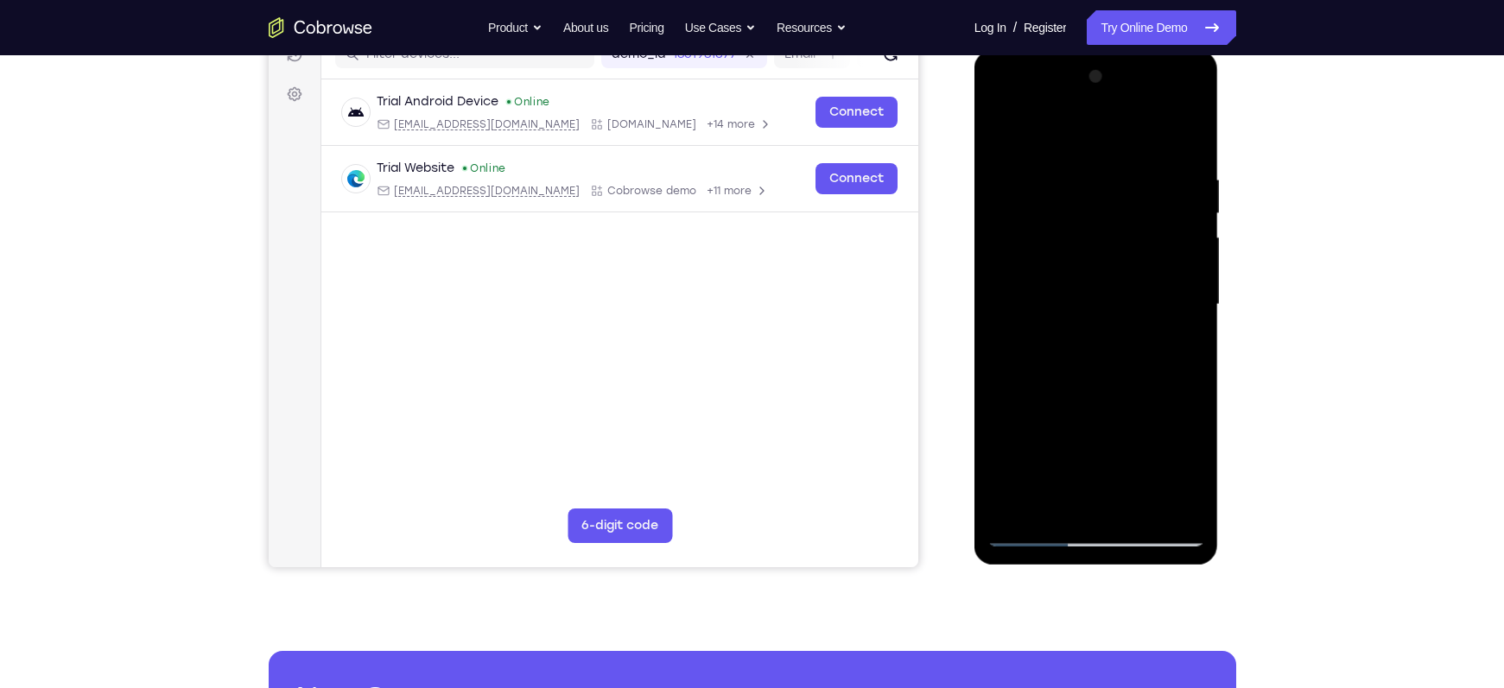
click at [1185, 134] on div at bounding box center [1096, 305] width 218 height 484
click at [1130, 162] on div at bounding box center [1096, 305] width 218 height 484
click at [1064, 497] on div at bounding box center [1096, 305] width 218 height 484
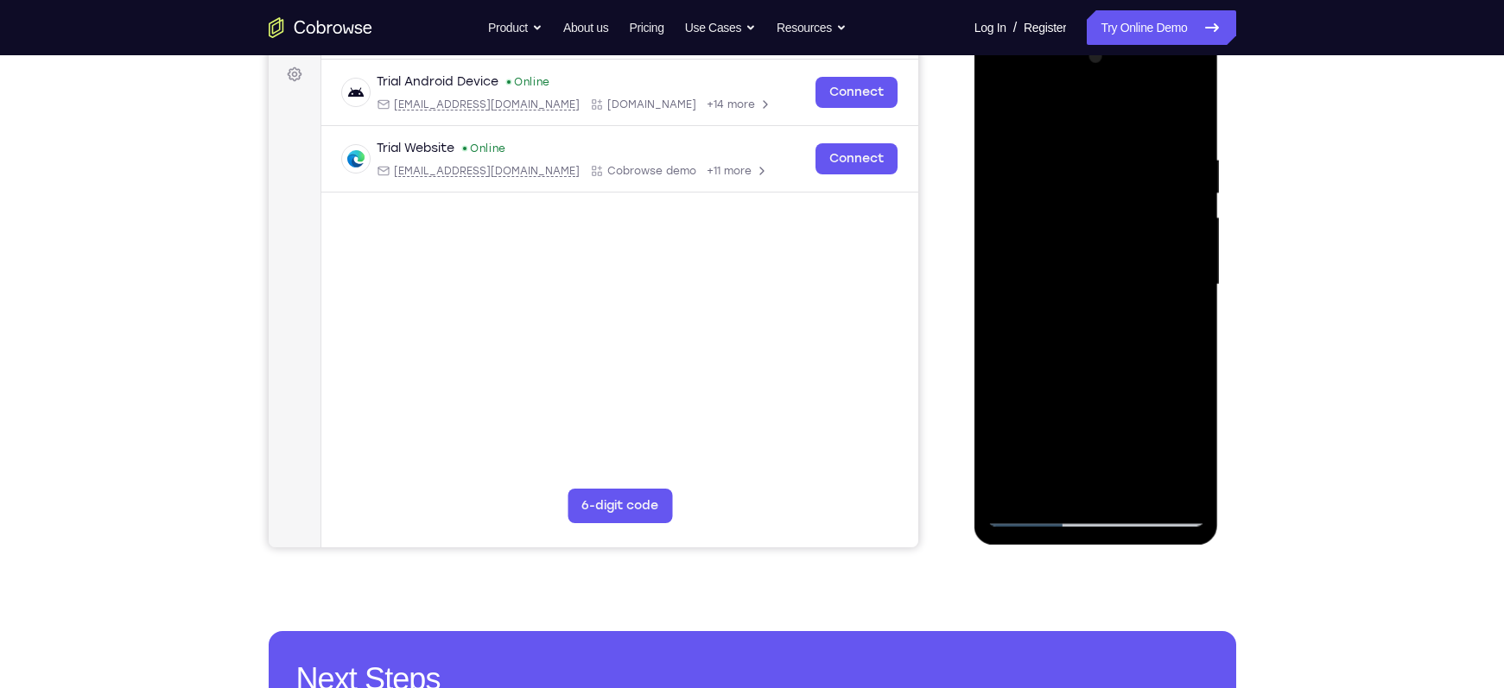
scroll to position [257, 0]
click at [1194, 446] on div at bounding box center [1096, 284] width 218 height 484
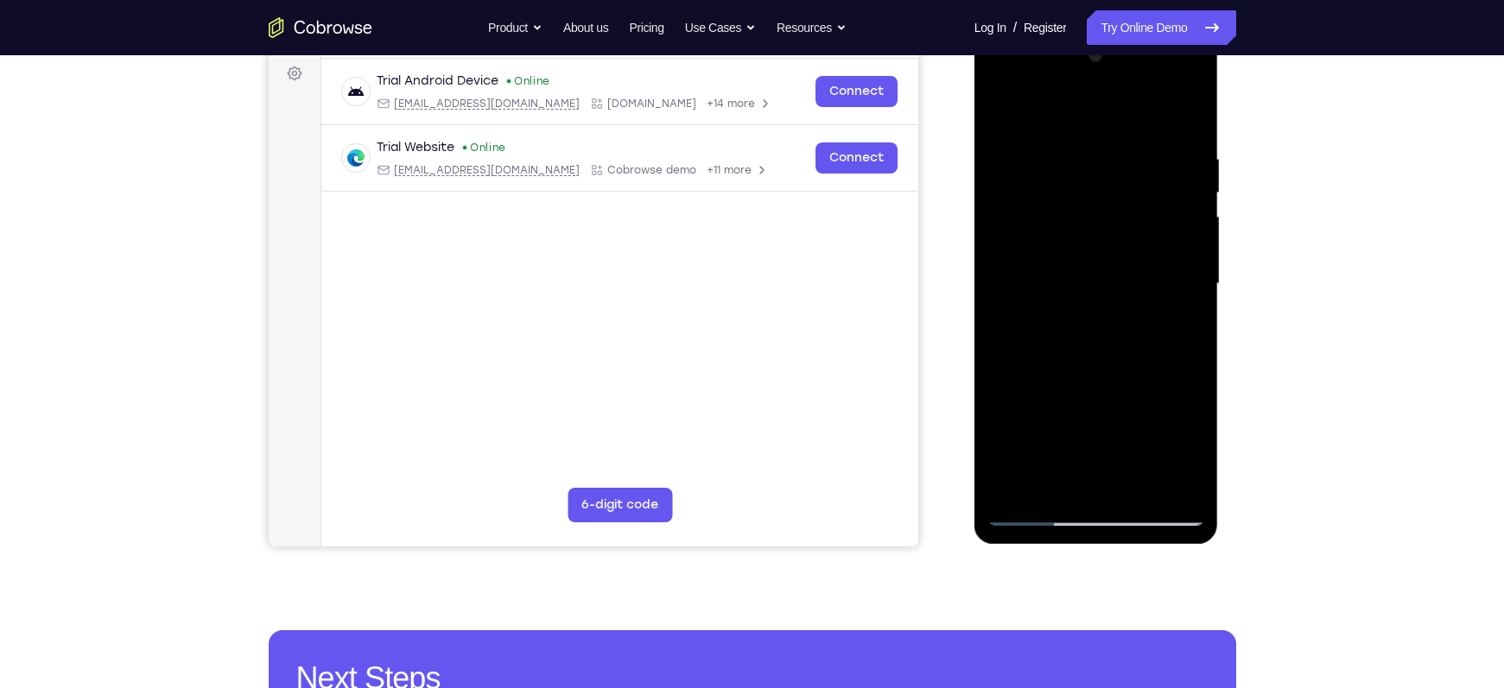
click at [1189, 479] on div at bounding box center [1096, 284] width 218 height 484
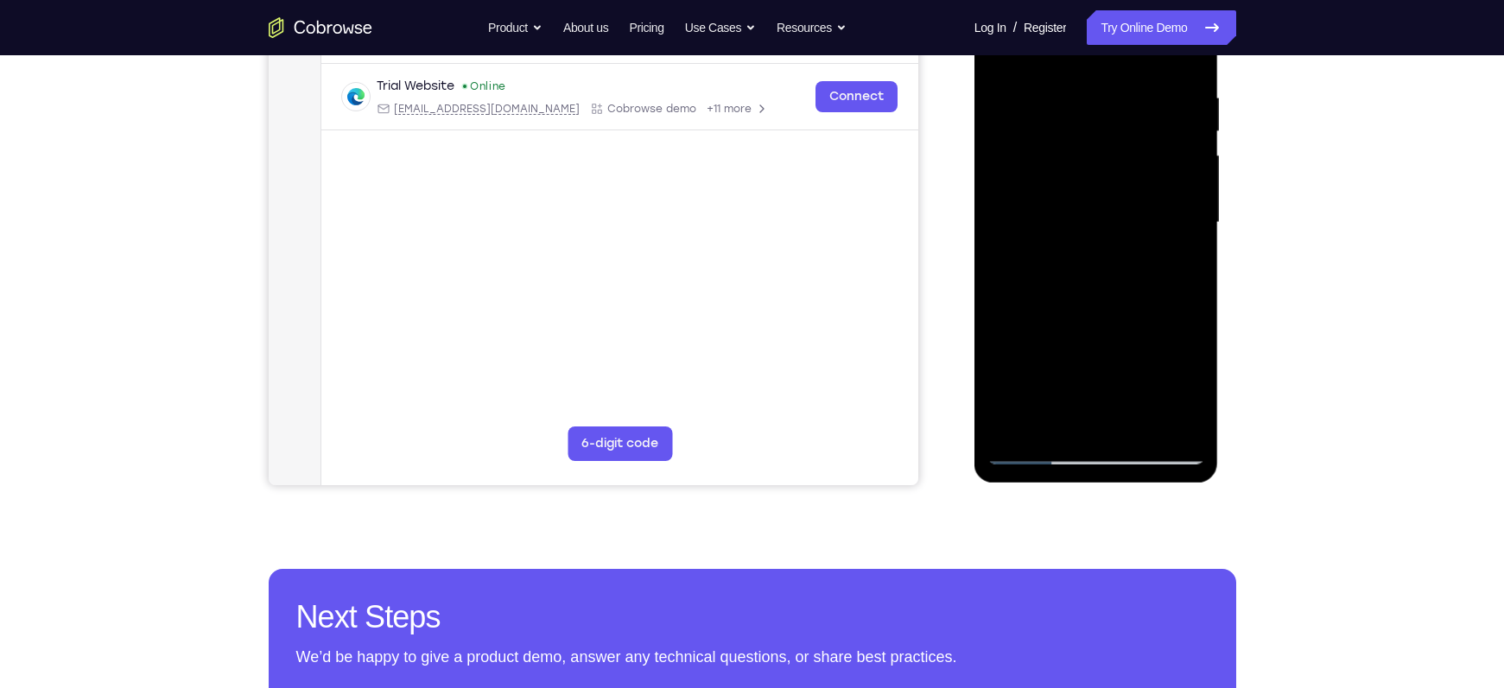
click at [1114, 233] on div at bounding box center [1096, 223] width 218 height 484
click at [1134, 415] on div at bounding box center [1096, 223] width 218 height 484
click at [1050, 240] on div at bounding box center [1096, 223] width 218 height 484
click at [997, 257] on div at bounding box center [1096, 223] width 218 height 484
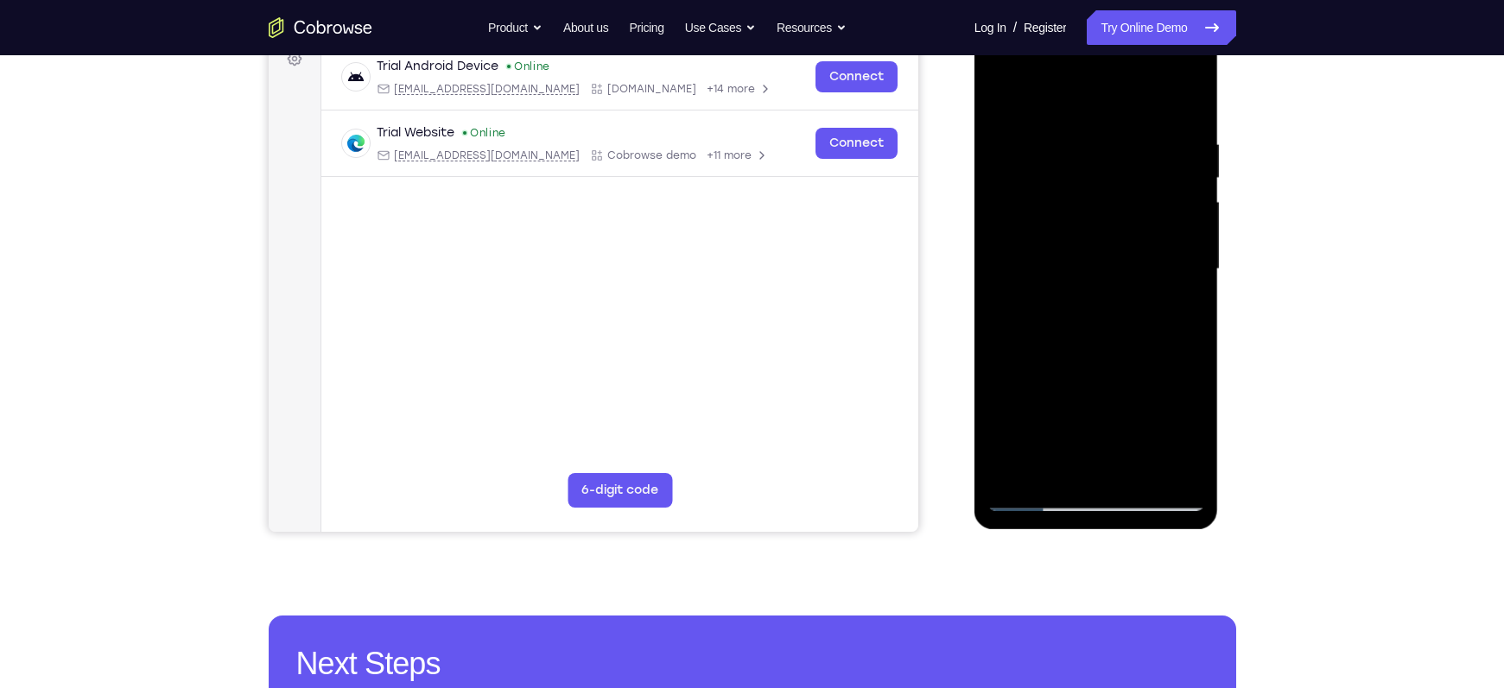
scroll to position [326, 0]
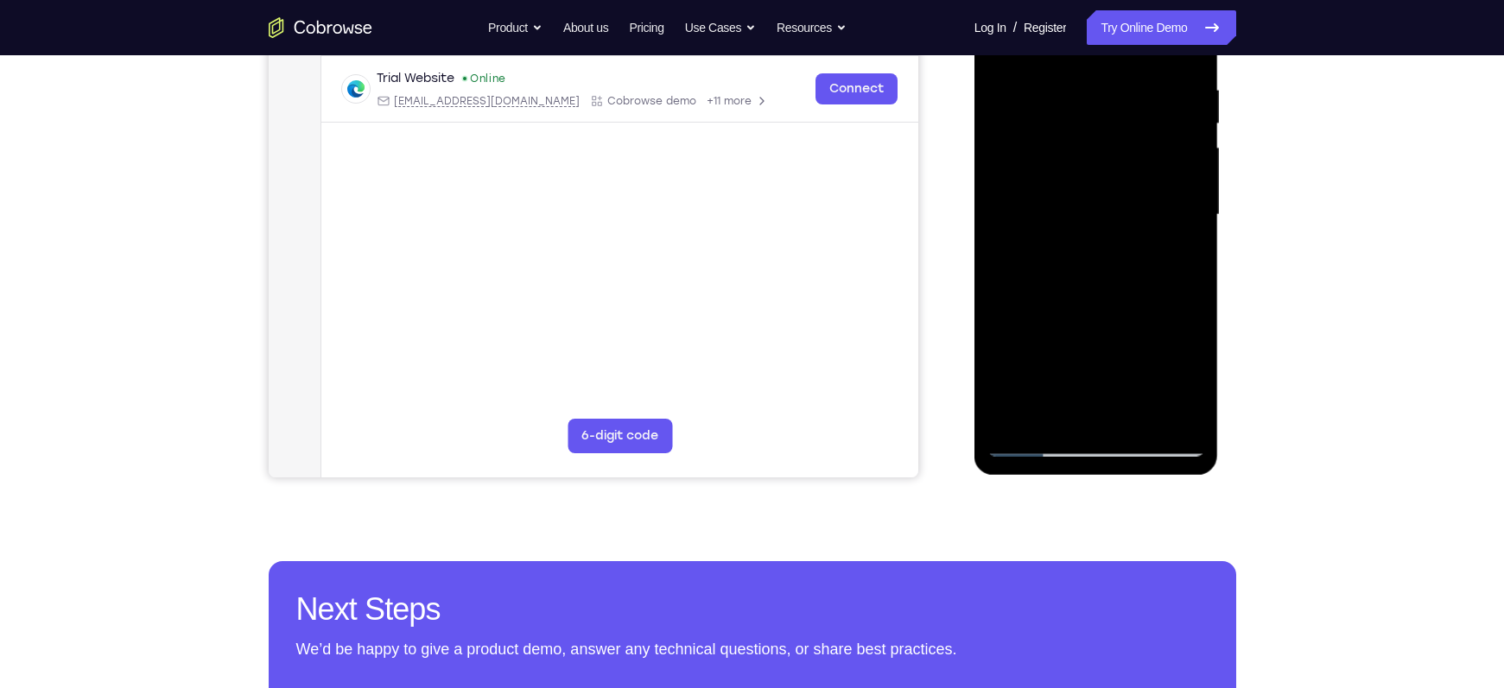
click at [1089, 409] on div at bounding box center [1096, 215] width 218 height 484
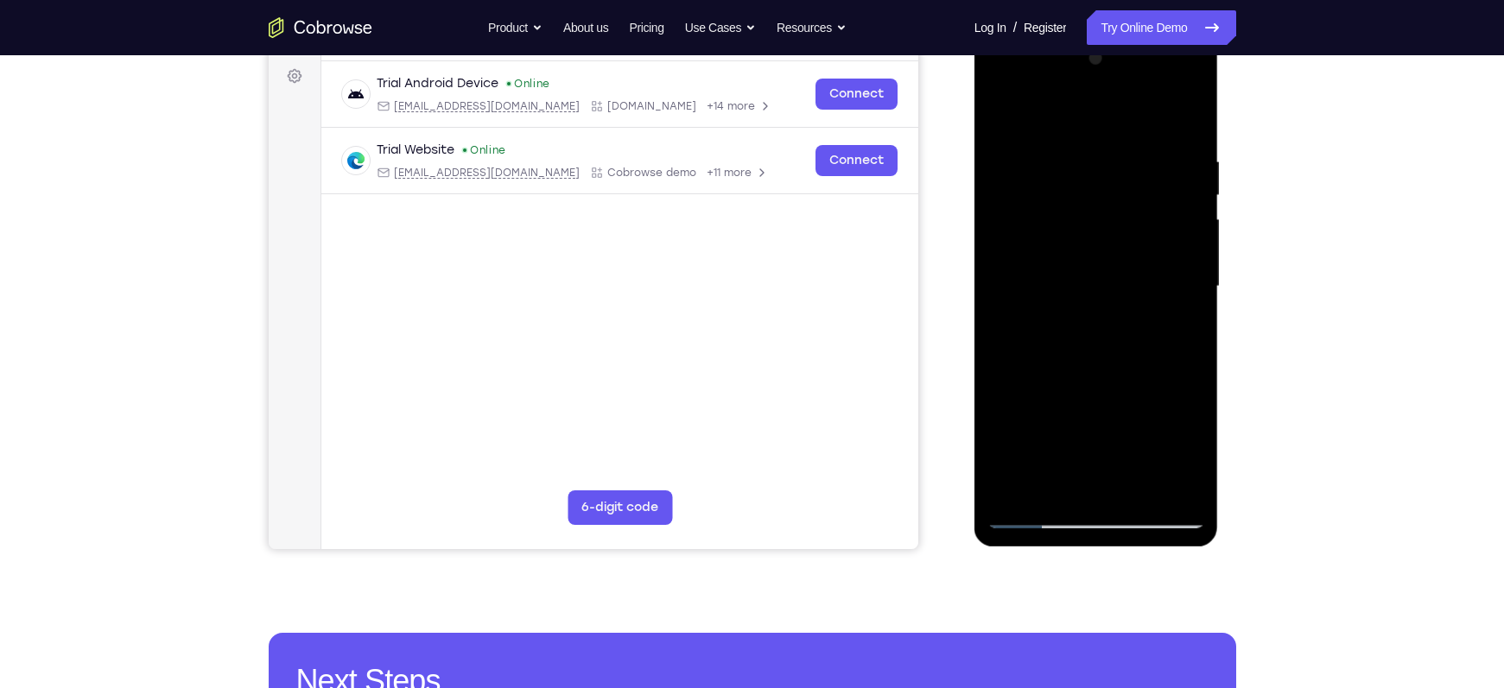
scroll to position [252, 0]
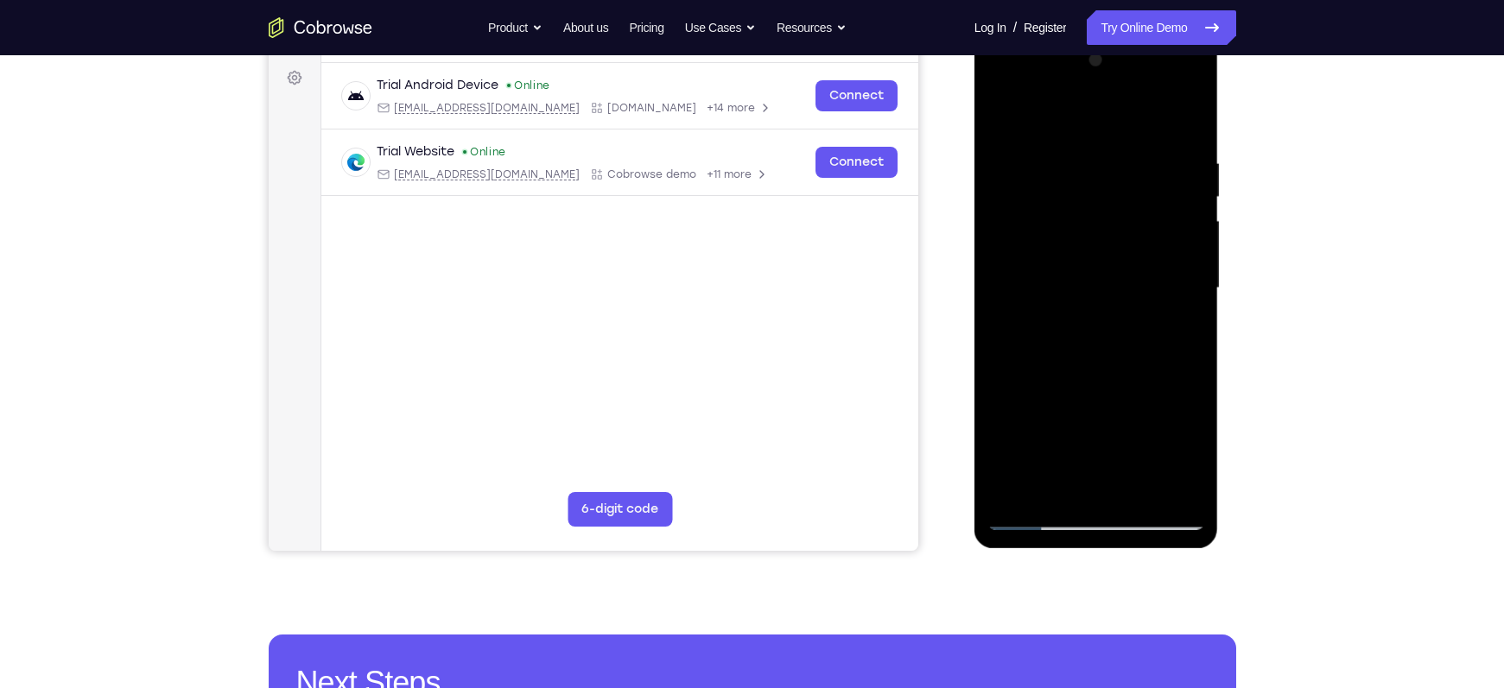
click at [1057, 276] on div at bounding box center [1096, 289] width 218 height 484
click at [997, 252] on div at bounding box center [1096, 289] width 218 height 484
click at [1042, 481] on div at bounding box center [1096, 289] width 218 height 484
click at [1119, 300] on div at bounding box center [1096, 289] width 218 height 484
click at [1144, 487] on div at bounding box center [1096, 289] width 218 height 484
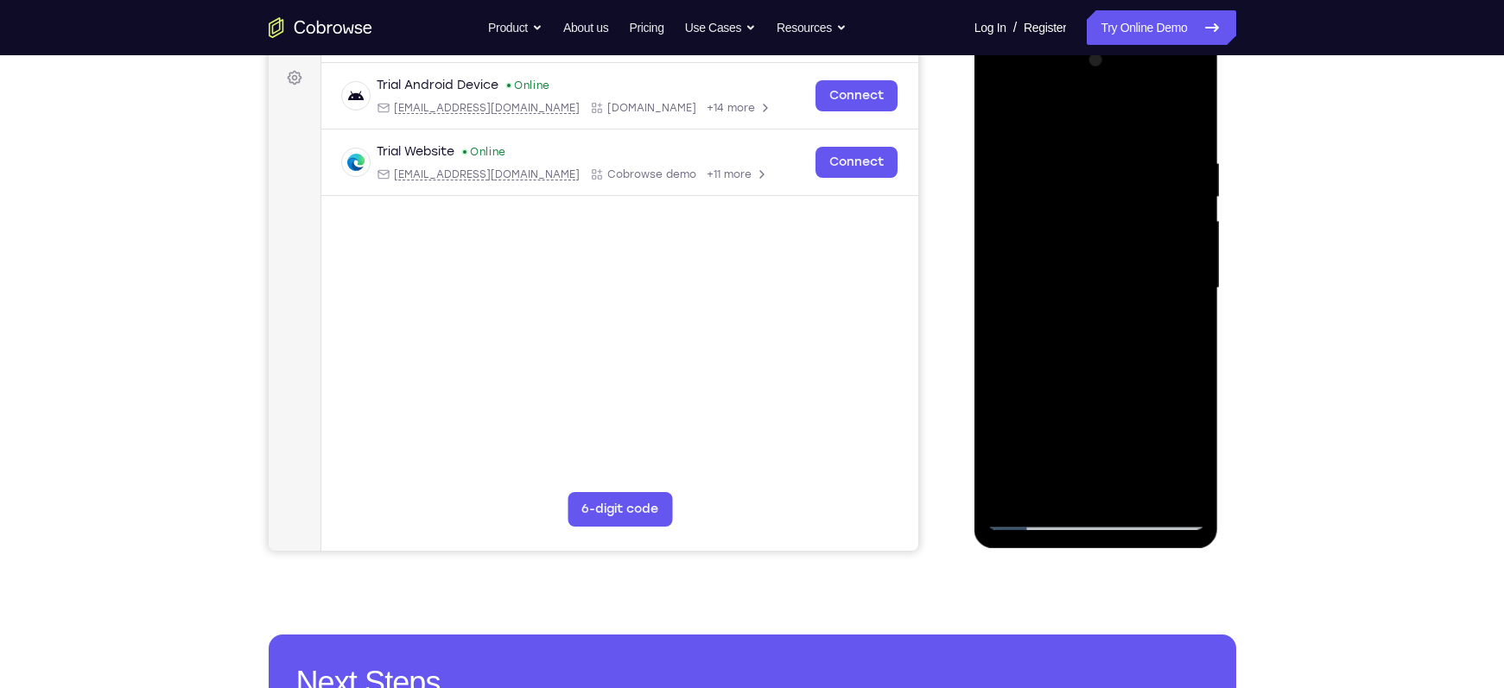
click at [1144, 487] on div at bounding box center [1096, 289] width 218 height 484
click at [1131, 483] on div at bounding box center [1096, 289] width 218 height 484
click at [1077, 296] on div at bounding box center [1096, 289] width 218 height 484
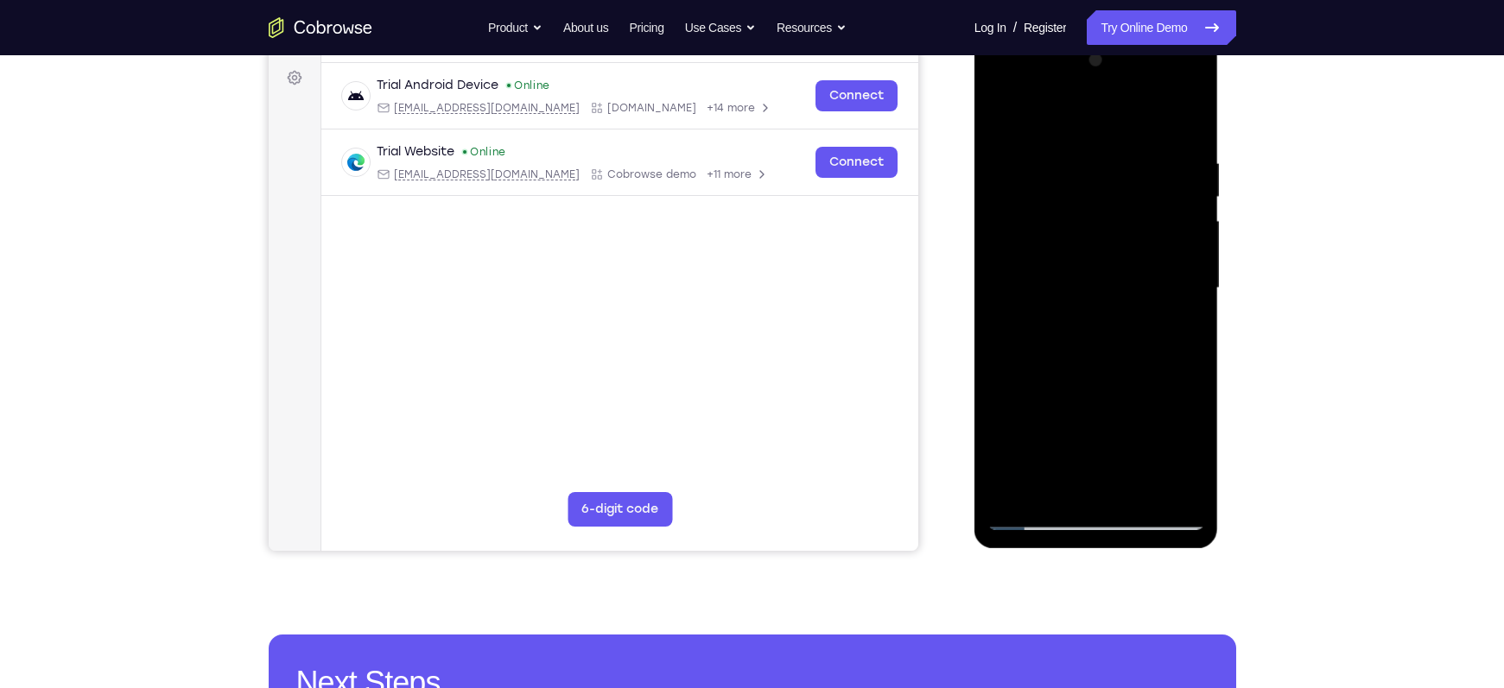
click at [1184, 155] on div at bounding box center [1096, 289] width 218 height 484
click at [1183, 120] on div at bounding box center [1096, 289] width 218 height 484
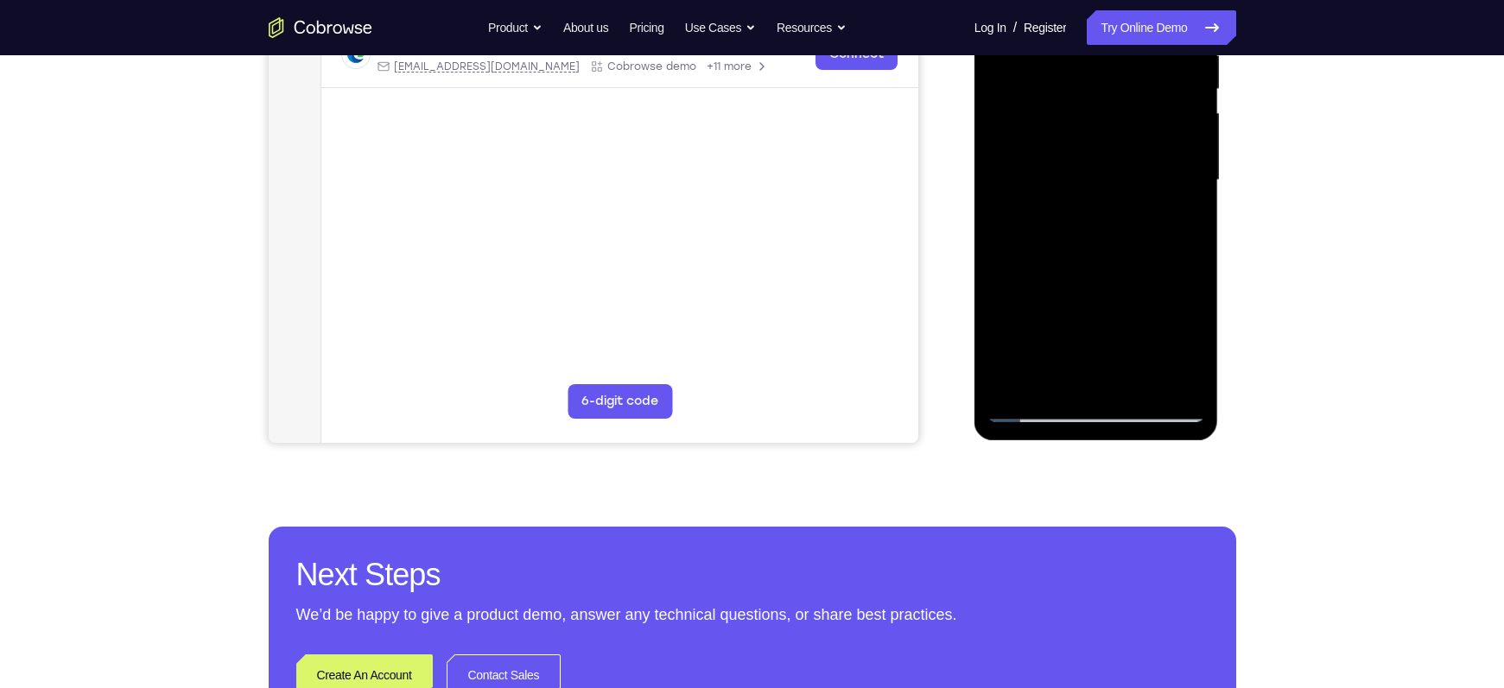
scroll to position [361, 0]
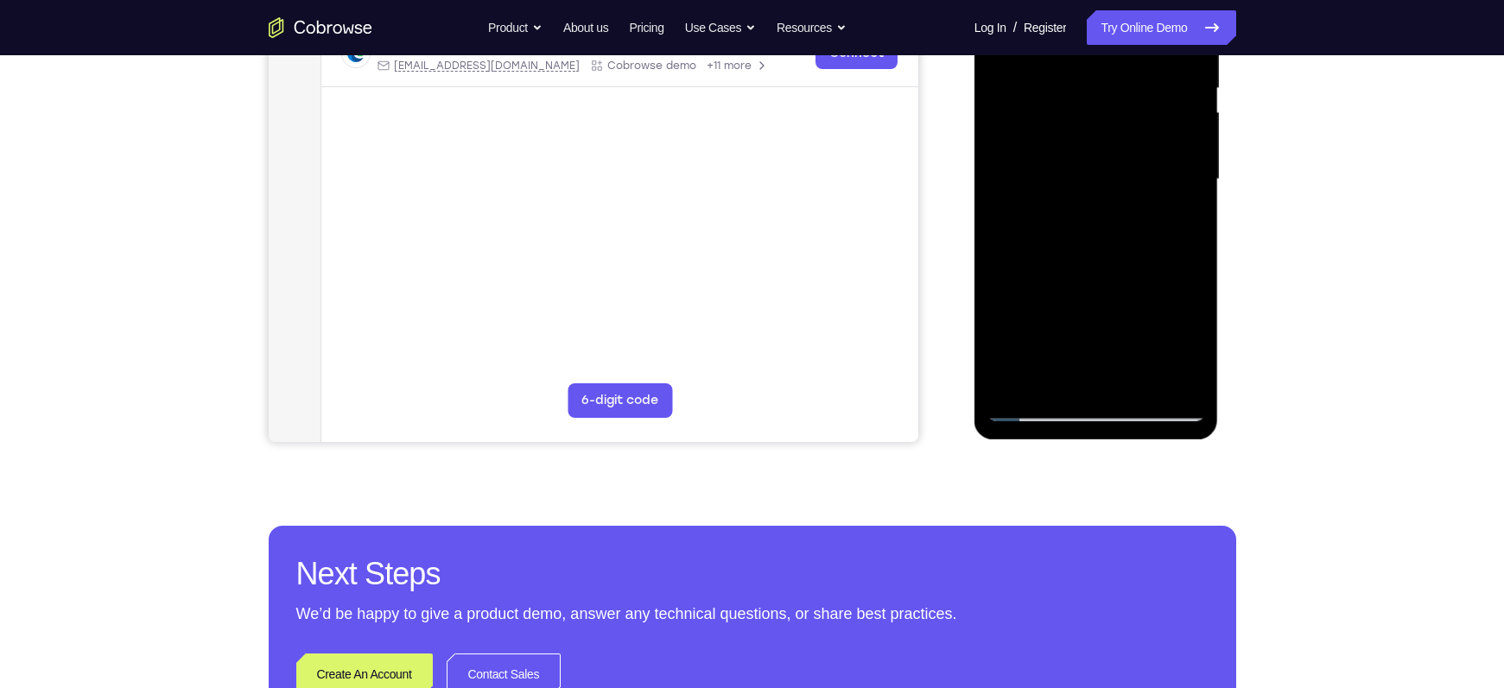
click at [1137, 385] on div at bounding box center [1096, 180] width 218 height 484
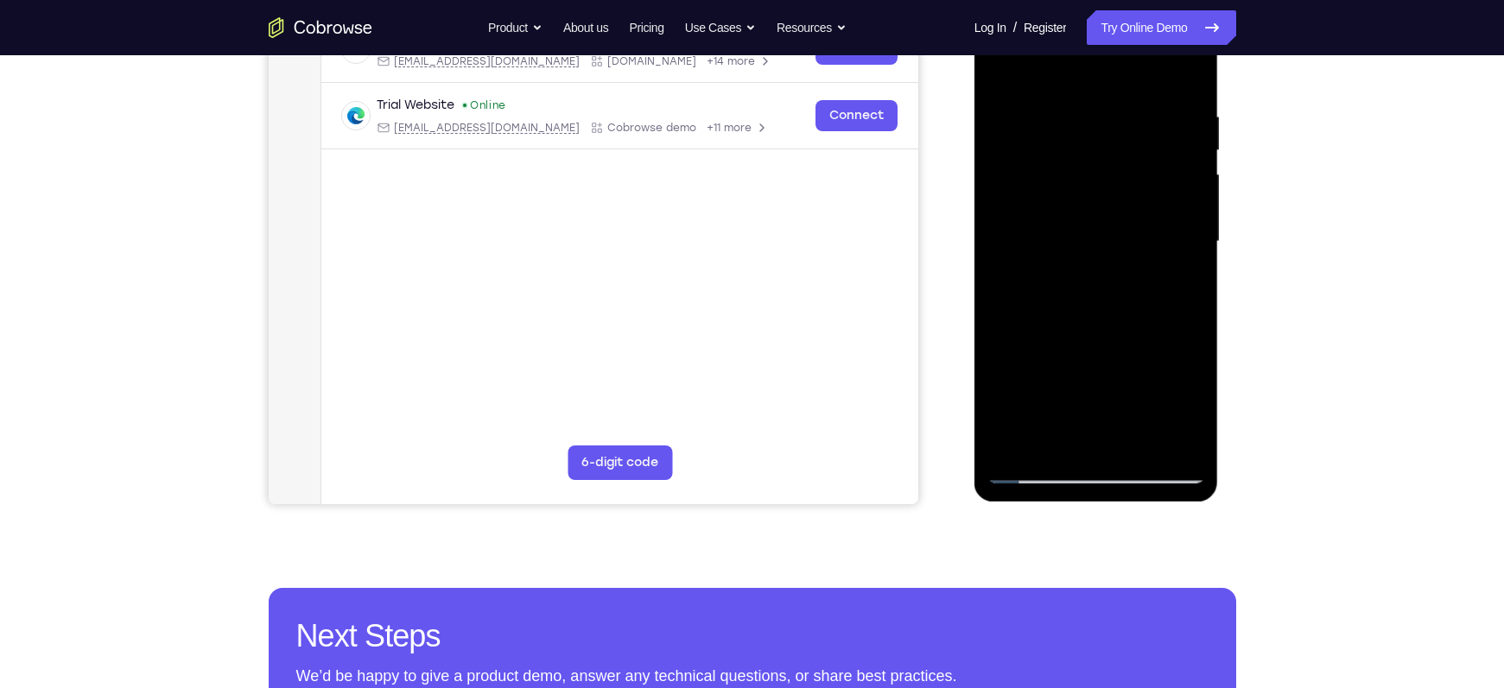
scroll to position [298, 0]
click at [1096, 339] on div at bounding box center [1096, 243] width 218 height 484
click at [1110, 228] on div at bounding box center [1096, 243] width 218 height 484
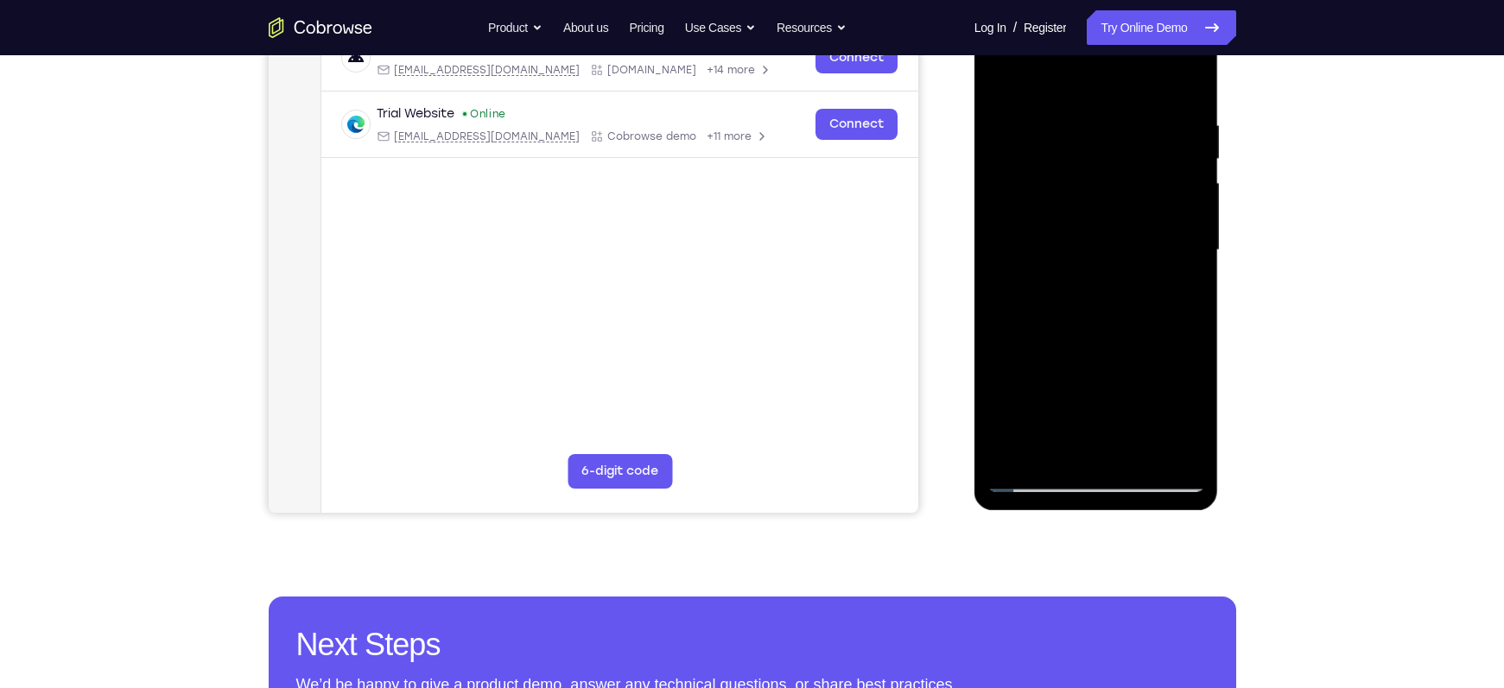
click at [1004, 82] on div at bounding box center [1096, 251] width 218 height 484
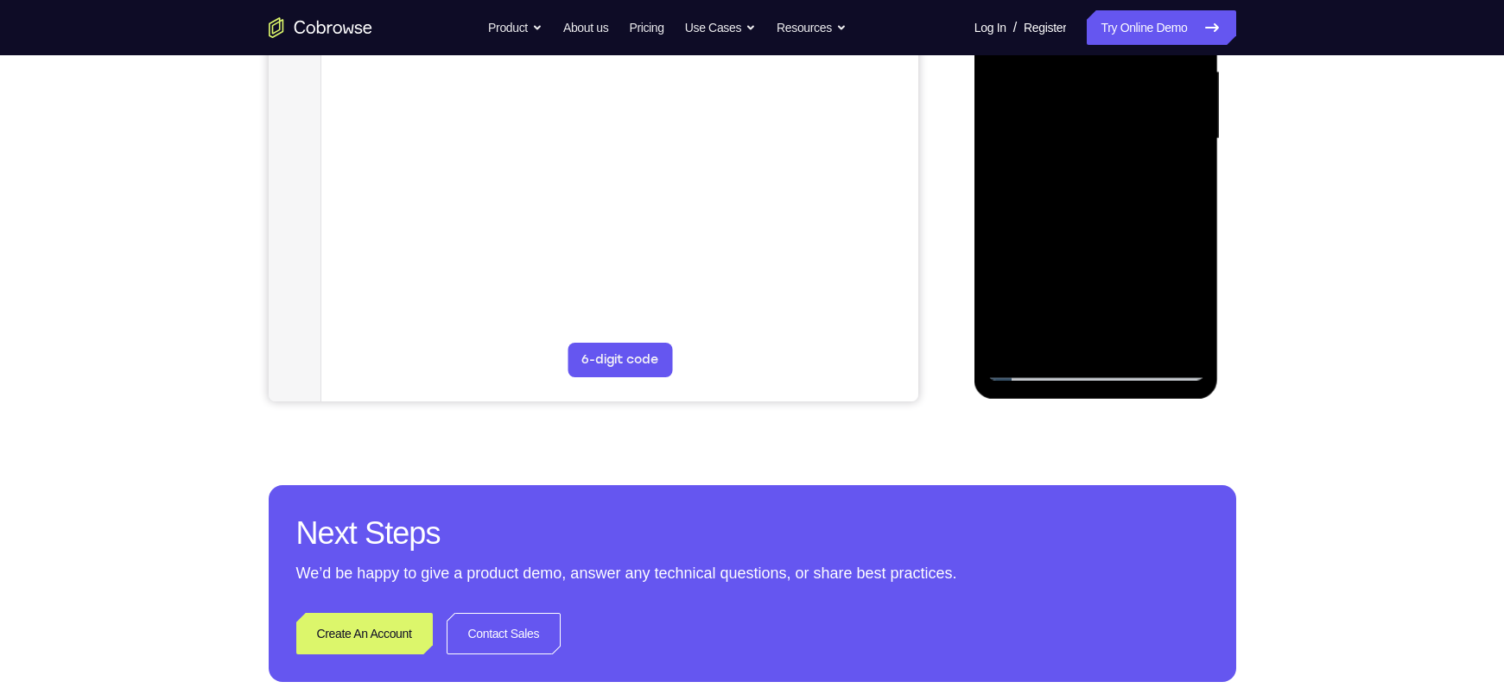
click at [1051, 266] on div at bounding box center [1096, 139] width 218 height 484
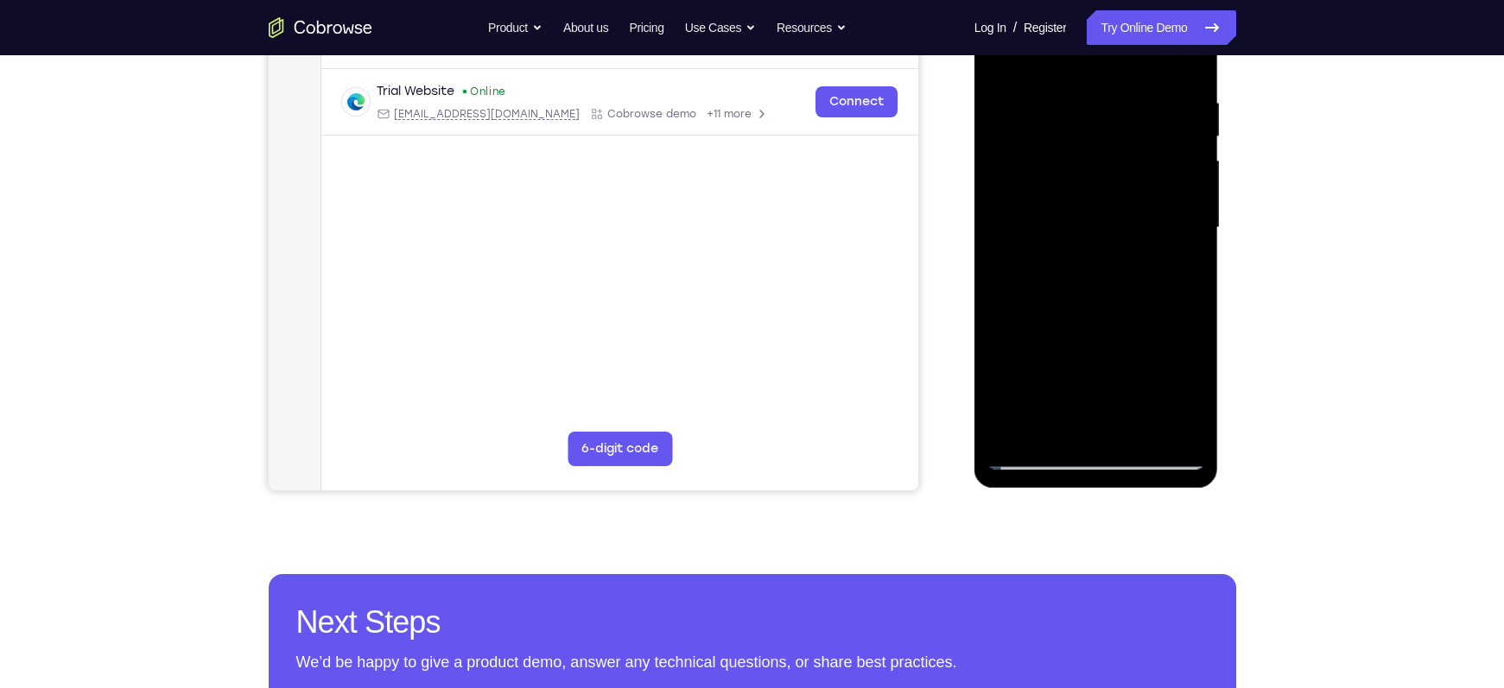
scroll to position [312, 0]
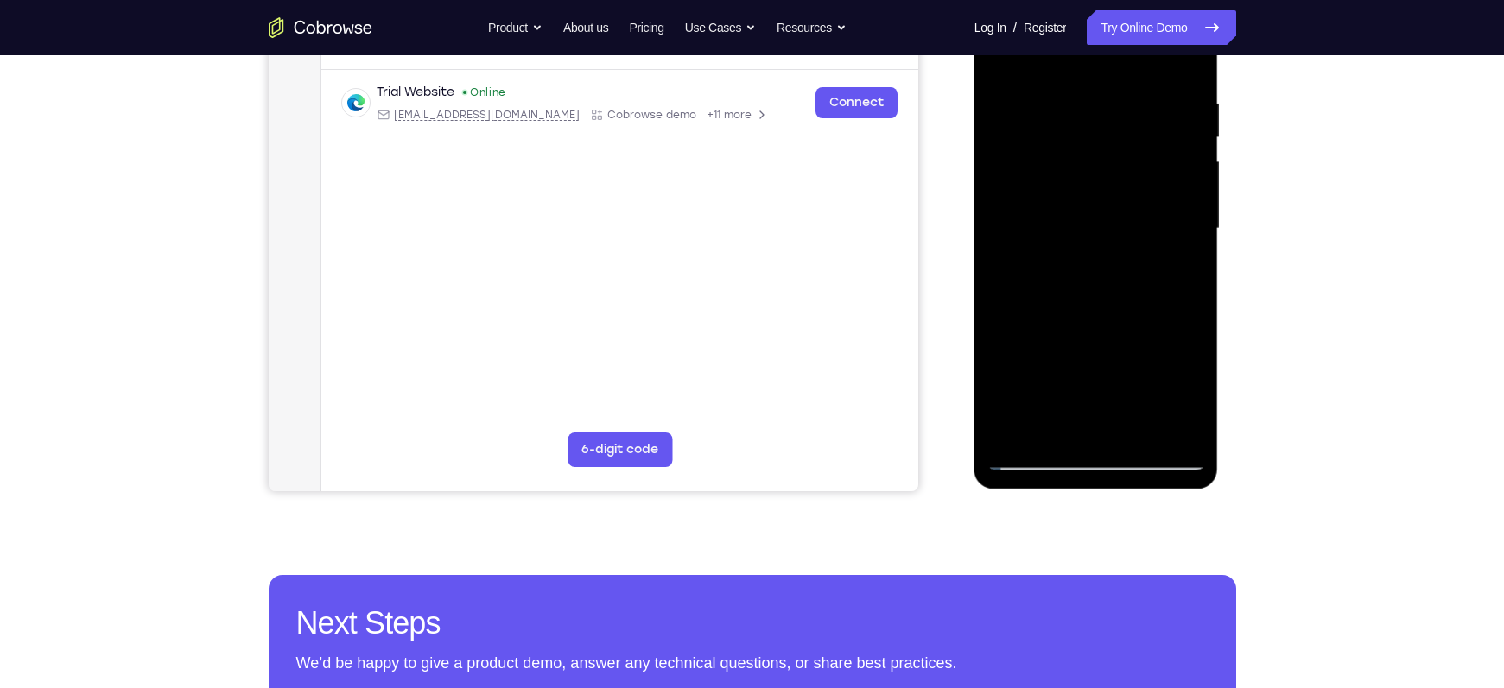
click at [1176, 271] on div at bounding box center [1096, 229] width 218 height 484
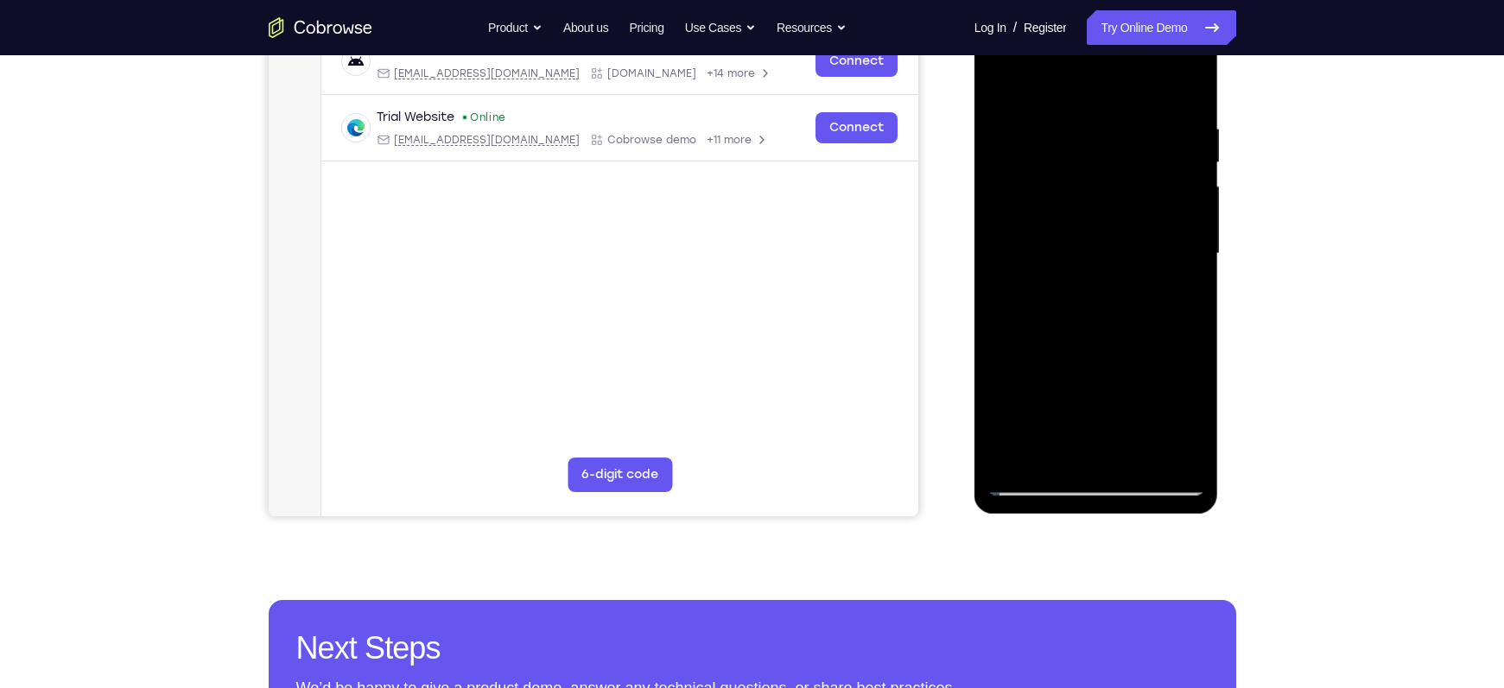
scroll to position [282, 0]
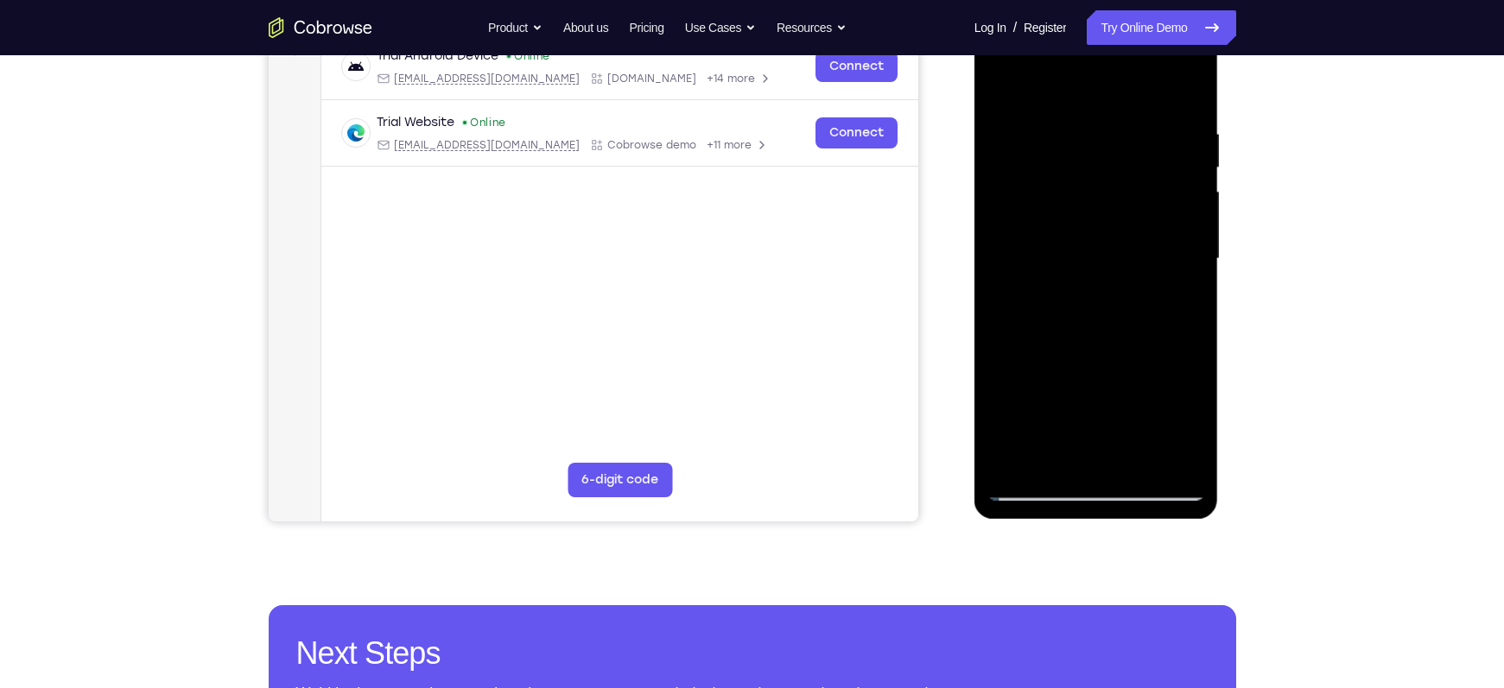
click at [1002, 89] on div at bounding box center [1096, 259] width 218 height 484
click at [1010, 135] on div at bounding box center [1096, 259] width 218 height 484
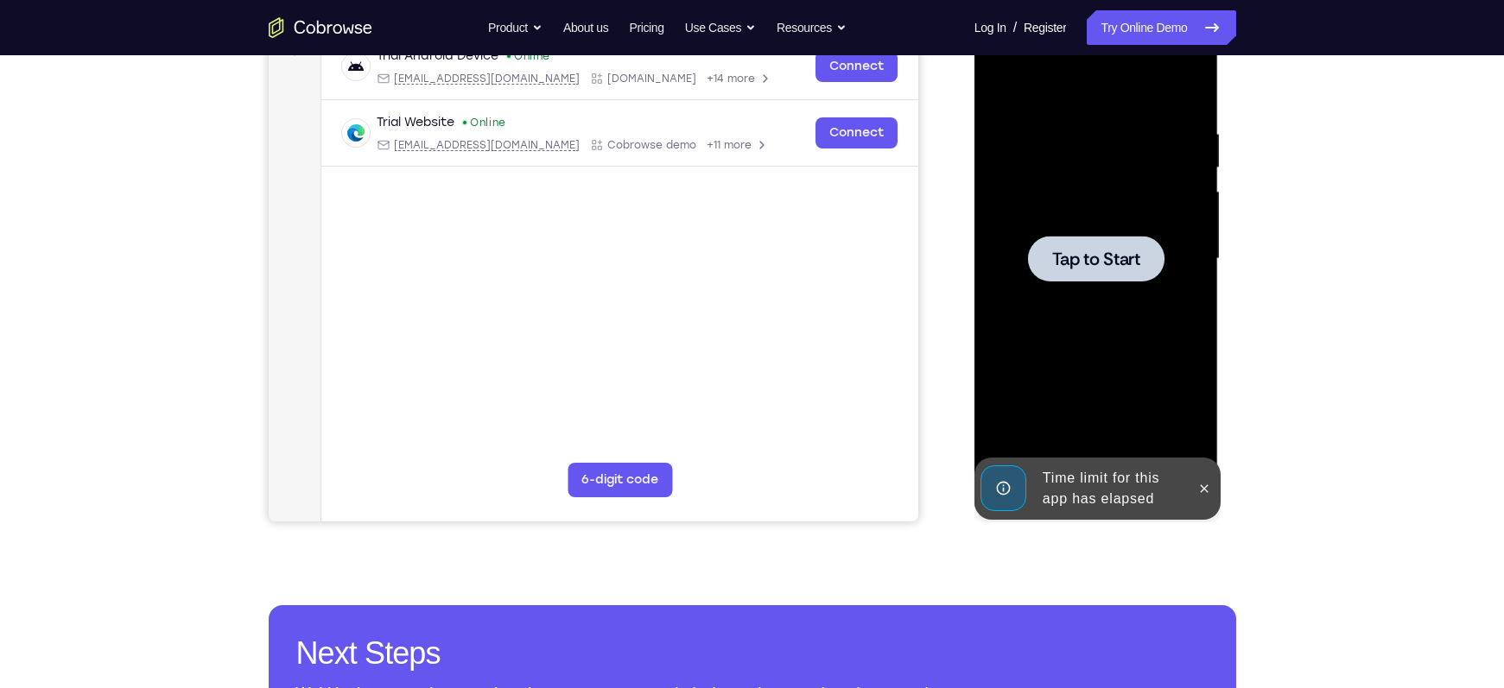
click at [1126, 265] on span "Tap to Start" at bounding box center [1096, 258] width 88 height 17
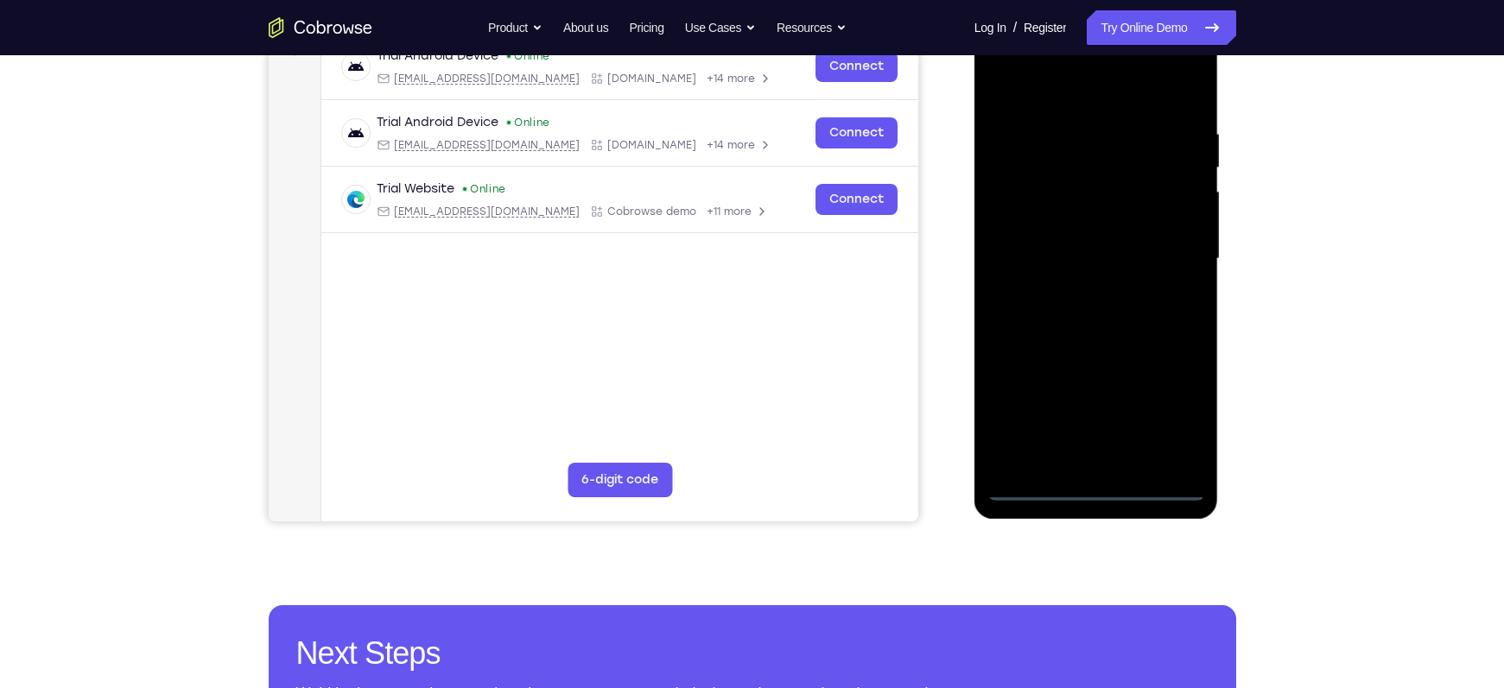
click at [1107, 491] on div at bounding box center [1096, 259] width 218 height 484
click at [1174, 404] on div at bounding box center [1096, 259] width 218 height 484
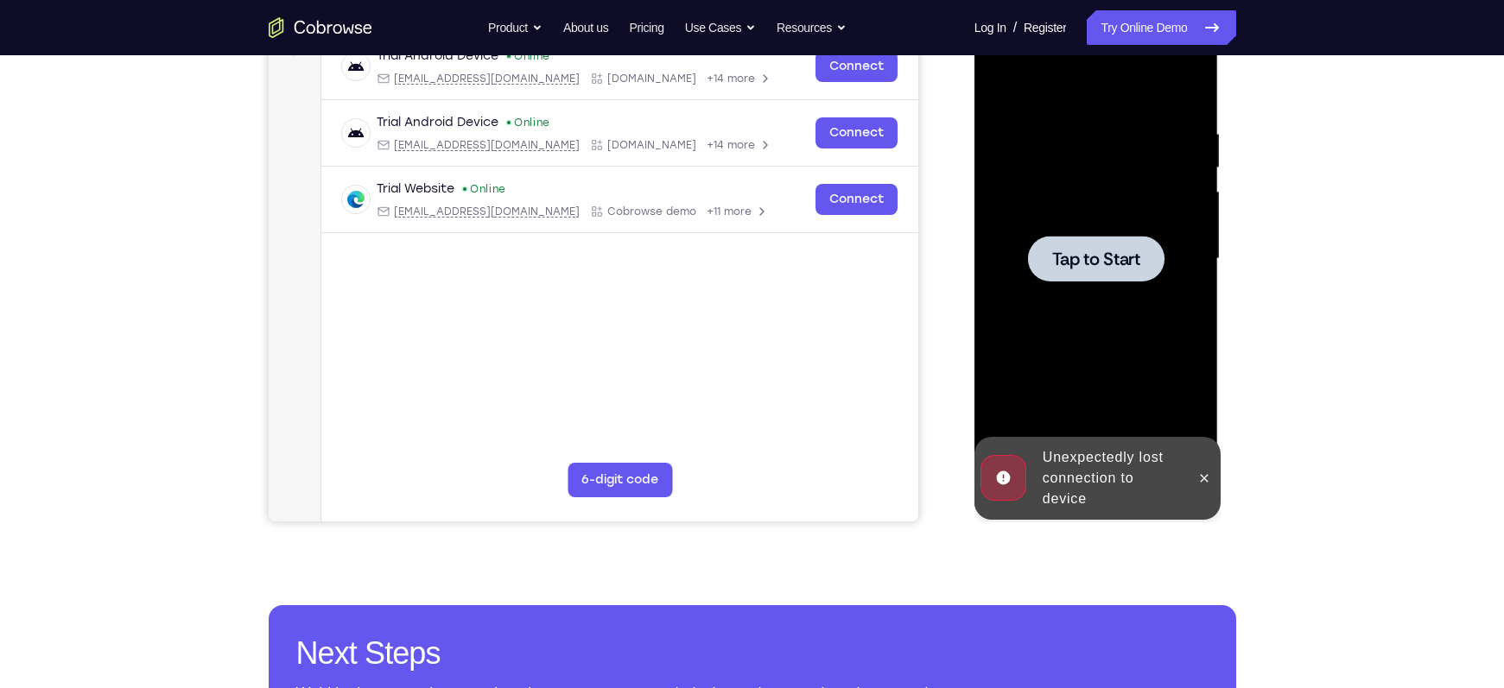
click at [1077, 255] on span "Tap to Start" at bounding box center [1096, 258] width 88 height 17
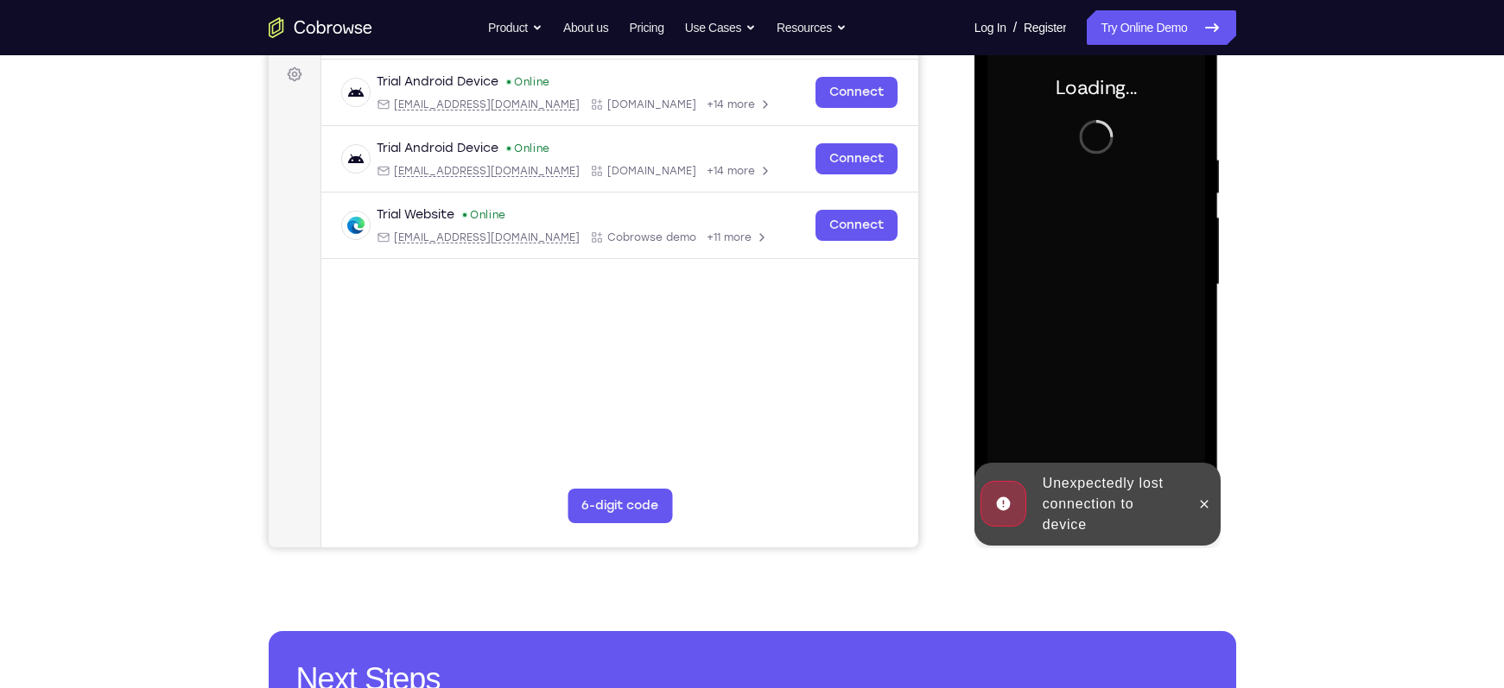
scroll to position [254, 0]
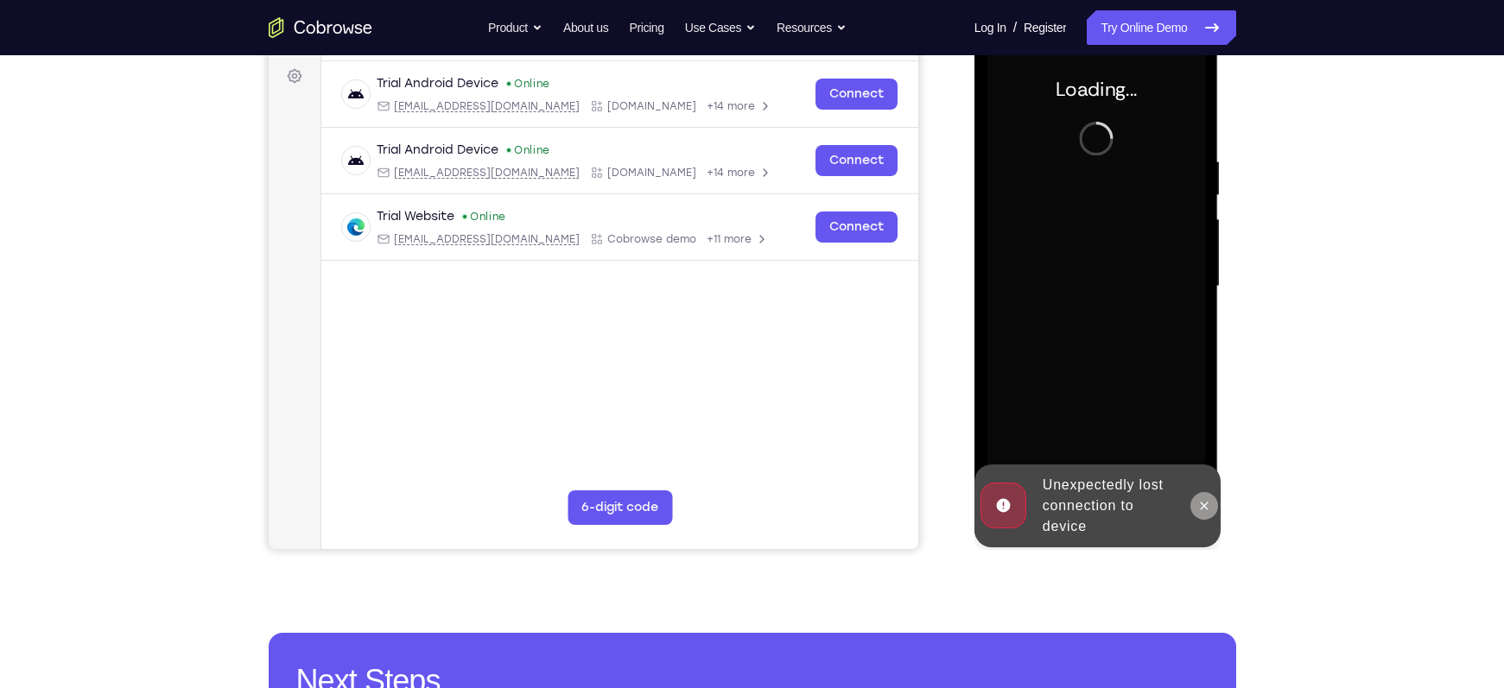
click at [1204, 503] on icon at bounding box center [1204, 506] width 14 height 14
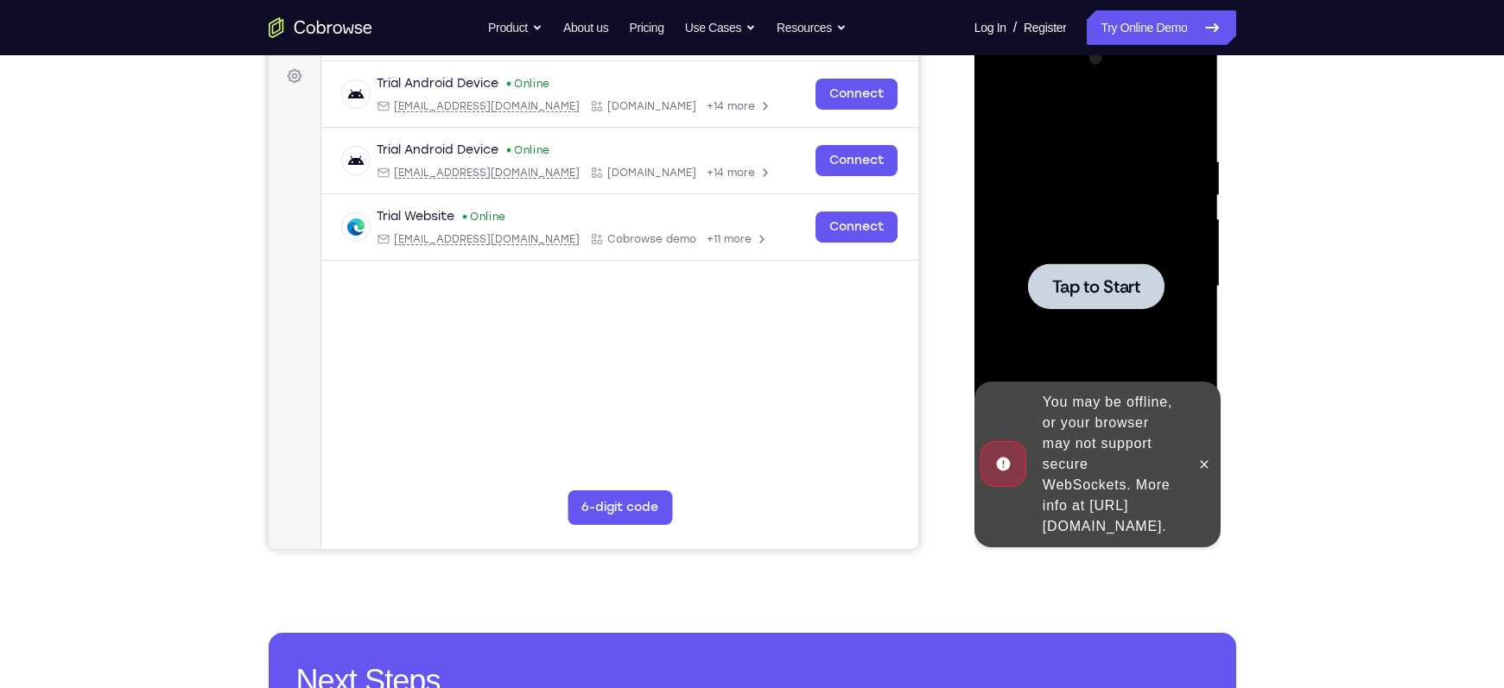
click at [1100, 272] on div at bounding box center [1096, 286] width 136 height 46
click at [1201, 458] on icon at bounding box center [1204, 465] width 14 height 14
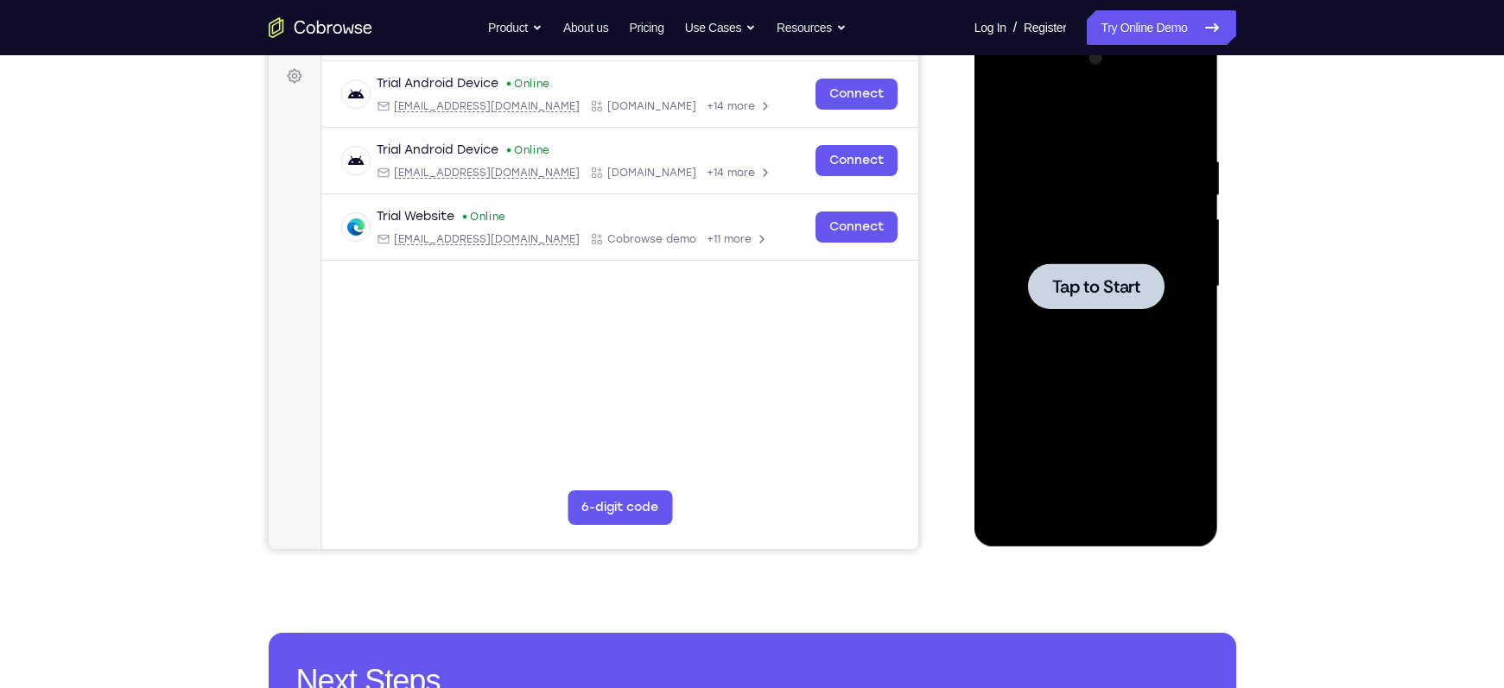
click at [1115, 284] on span "Tap to Start" at bounding box center [1096, 286] width 88 height 17
click at [1119, 281] on span "Tap to Start" at bounding box center [1096, 286] width 88 height 17
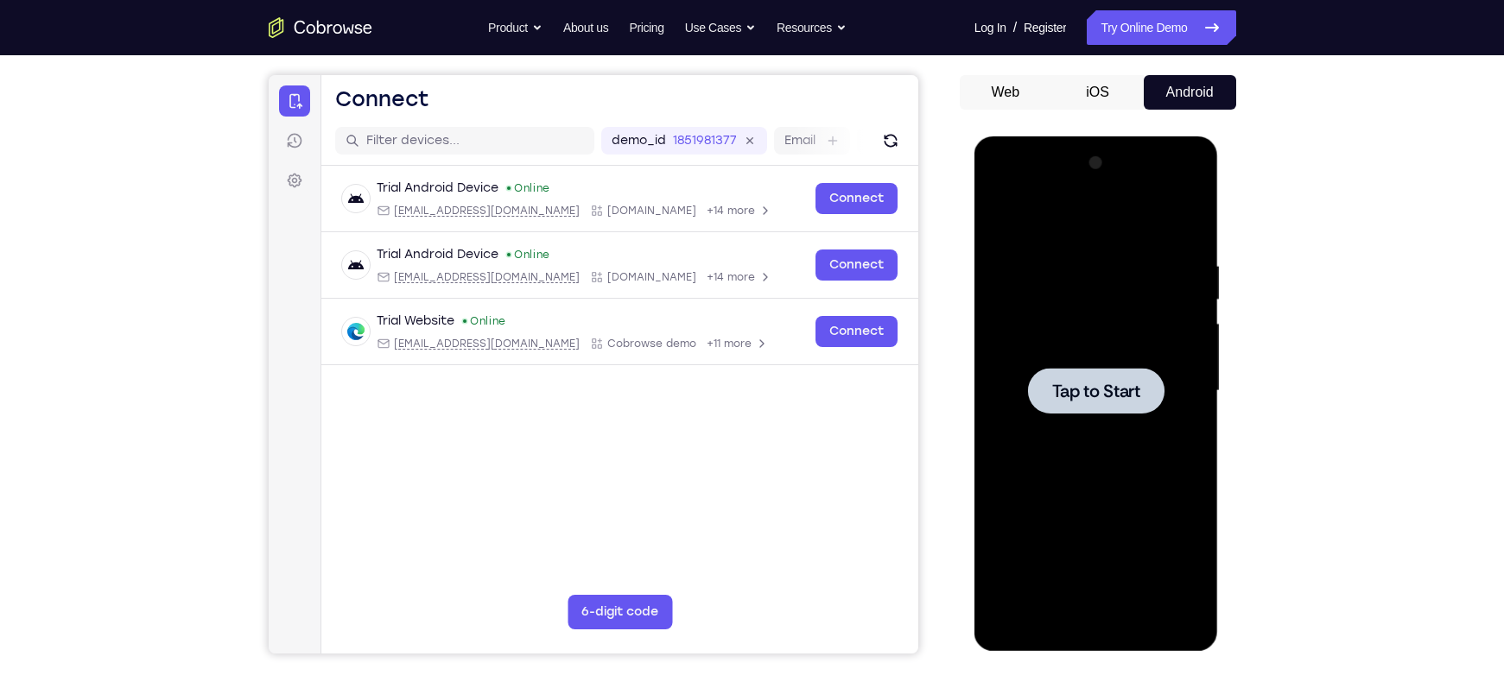
click at [1108, 355] on div at bounding box center [1096, 391] width 218 height 484
click at [1090, 107] on button "iOS" at bounding box center [1097, 92] width 92 height 35
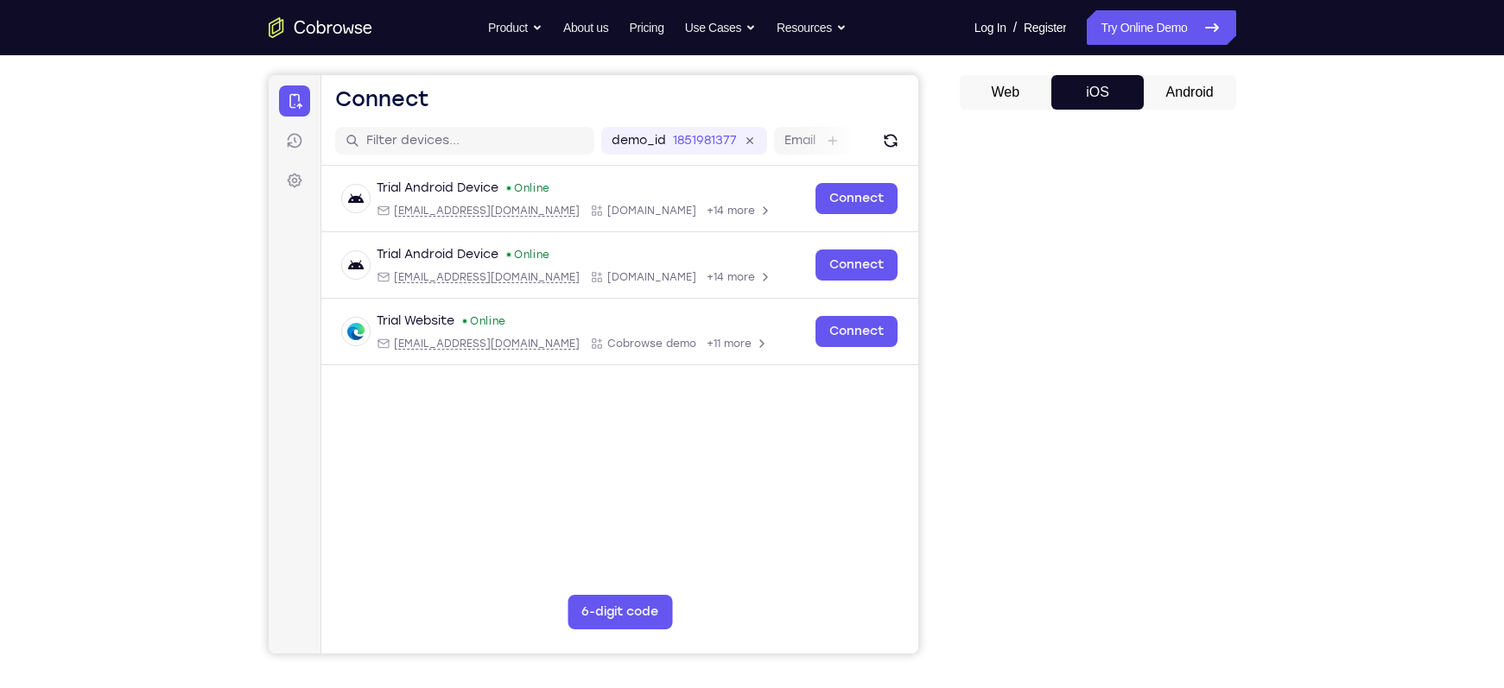
click at [1169, 92] on button "Android" at bounding box center [1189, 92] width 92 height 35
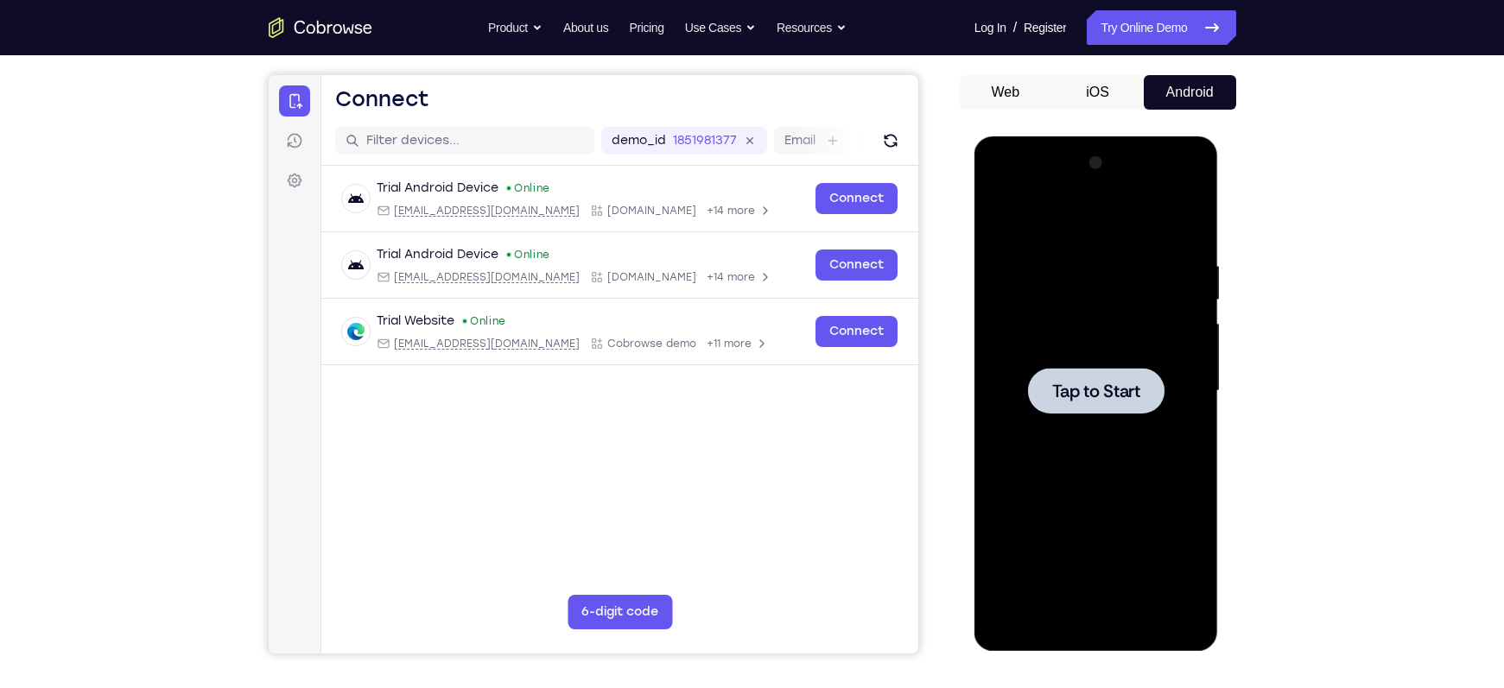
click at [1036, 378] on div at bounding box center [1096, 391] width 136 height 46
click at [893, 145] on icon "Refresh" at bounding box center [889, 140] width 17 height 17
click at [1084, 375] on div at bounding box center [1096, 391] width 136 height 46
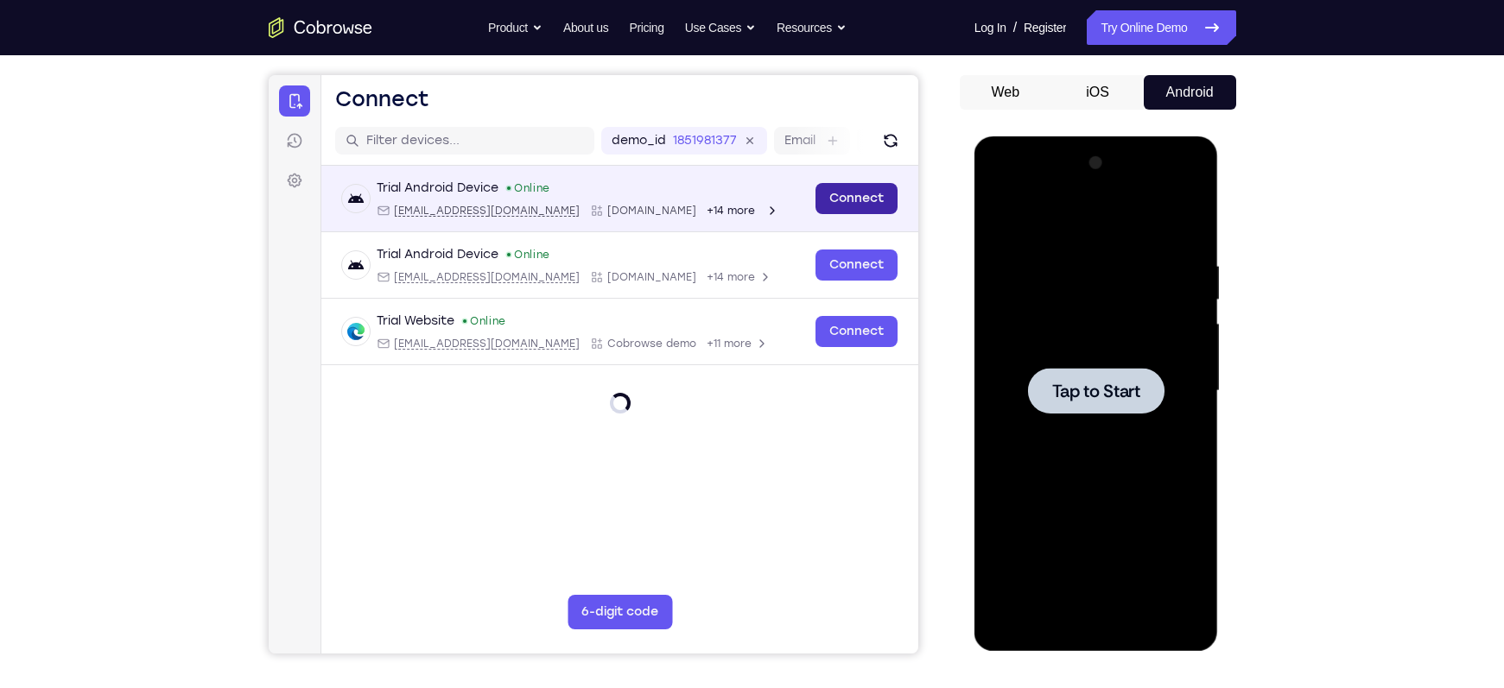
click at [829, 196] on link "Connect" at bounding box center [855, 198] width 82 height 31
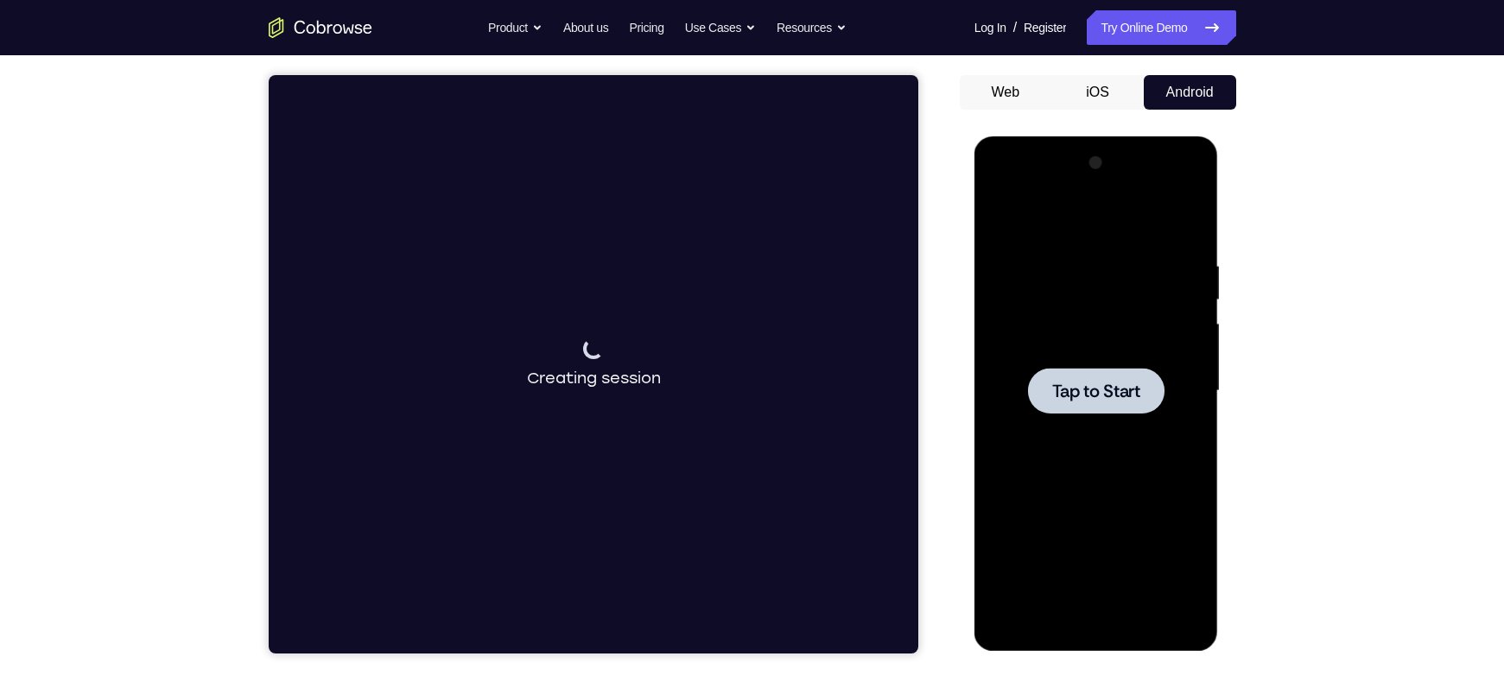
click at [1071, 383] on span "Tap to Start" at bounding box center [1096, 391] width 88 height 17
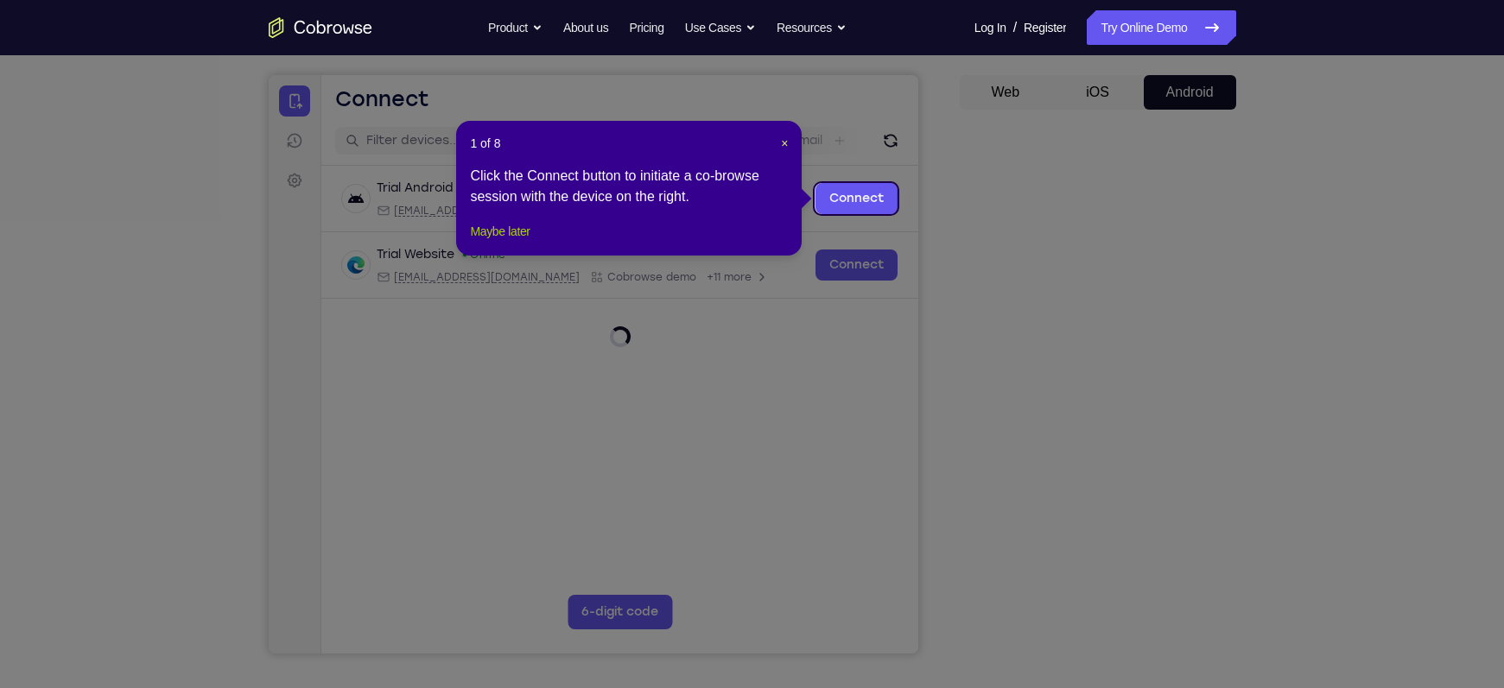
click at [494, 242] on button "Maybe later" at bounding box center [500, 231] width 60 height 21
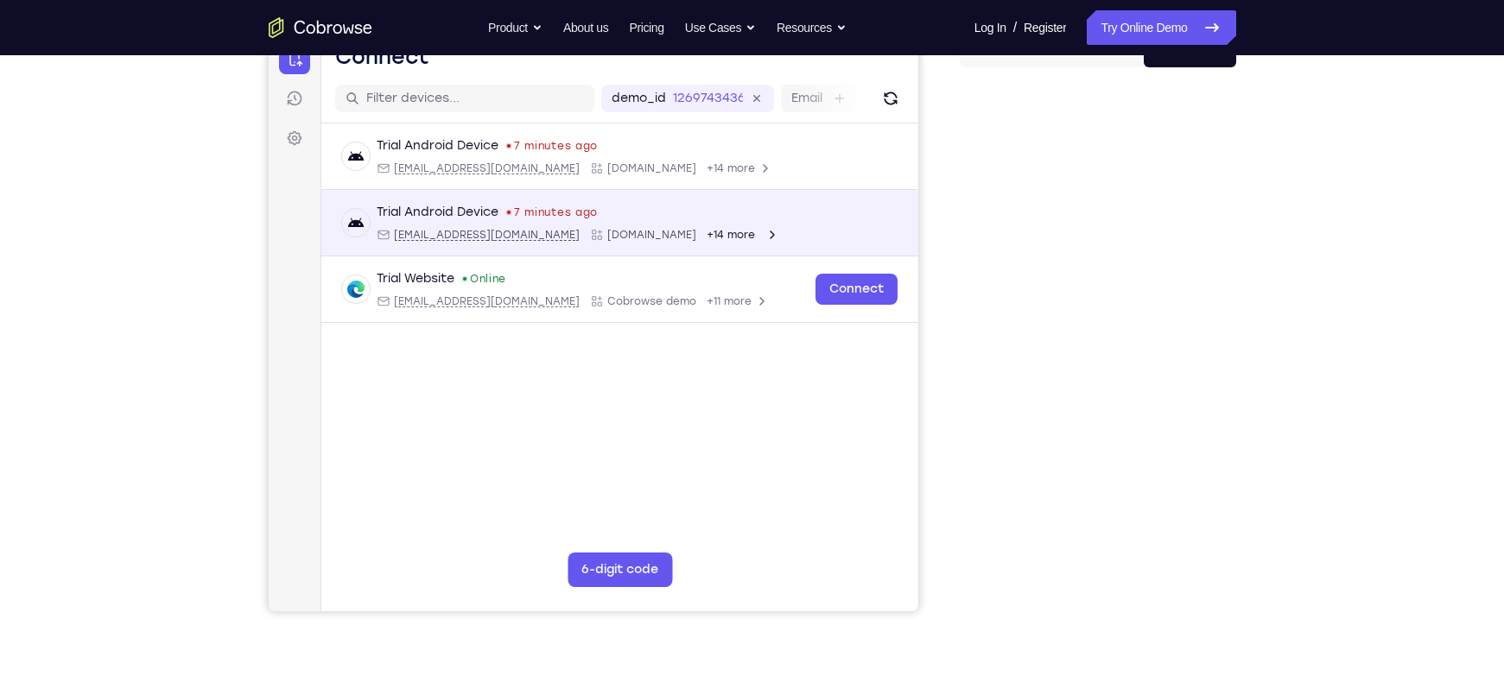
scroll to position [160, 0]
